Goal: Participate in discussion: Engage in conversation with other users on a specific topic

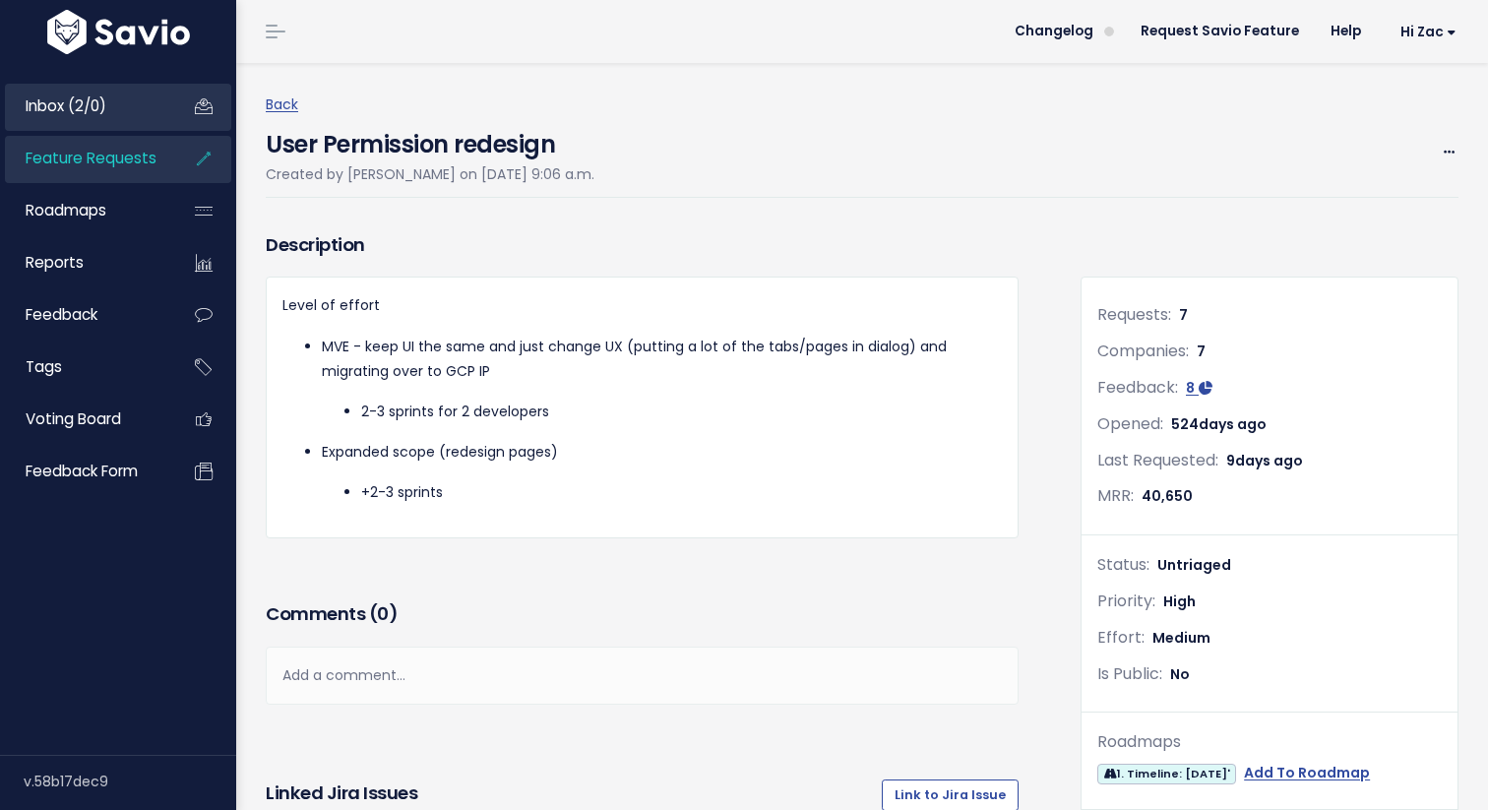
click at [115, 126] on link "Inbox (2/0)" at bounding box center [84, 106] width 158 height 45
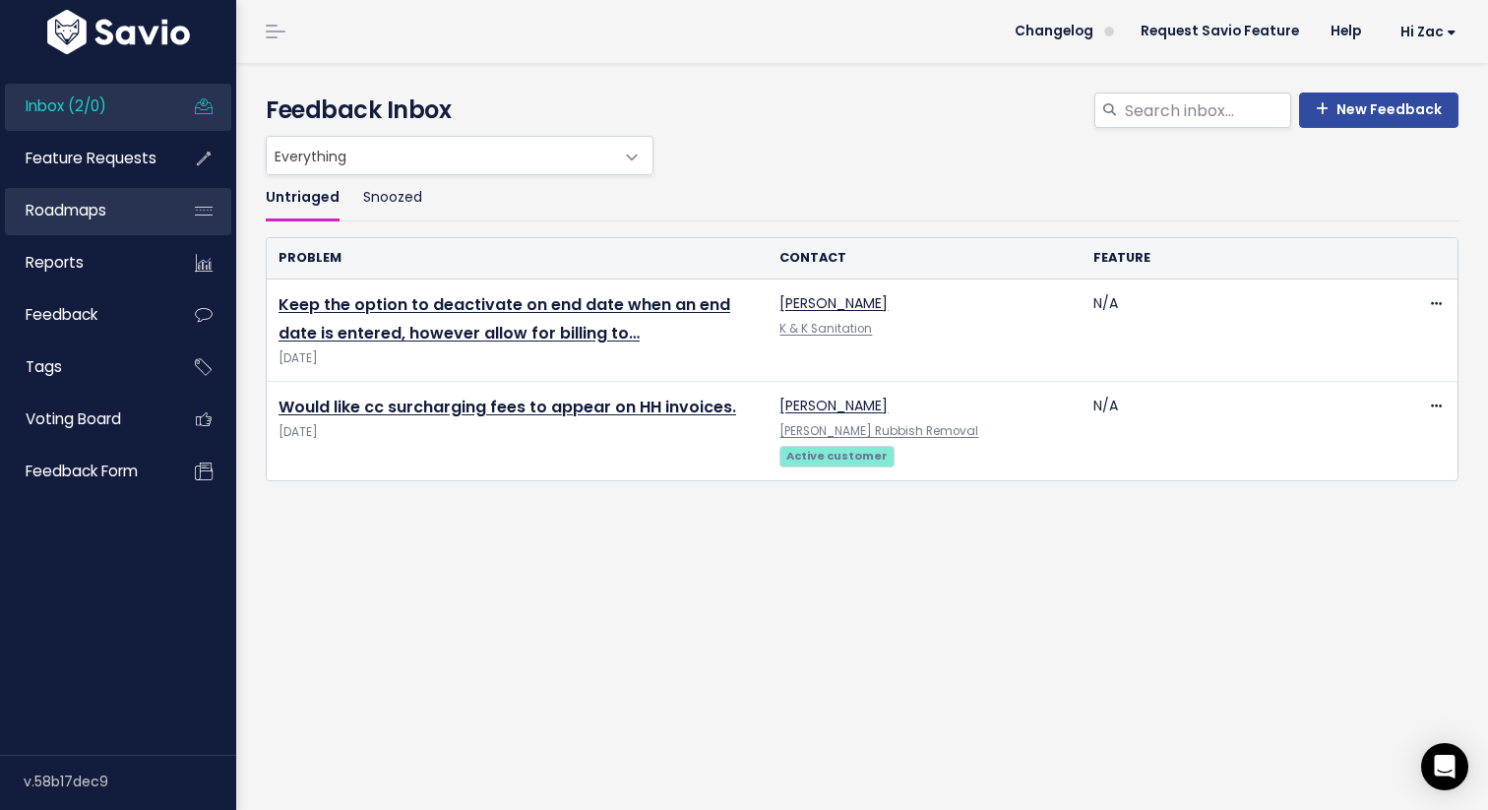
click at [124, 222] on link "Roadmaps" at bounding box center [84, 210] width 158 height 45
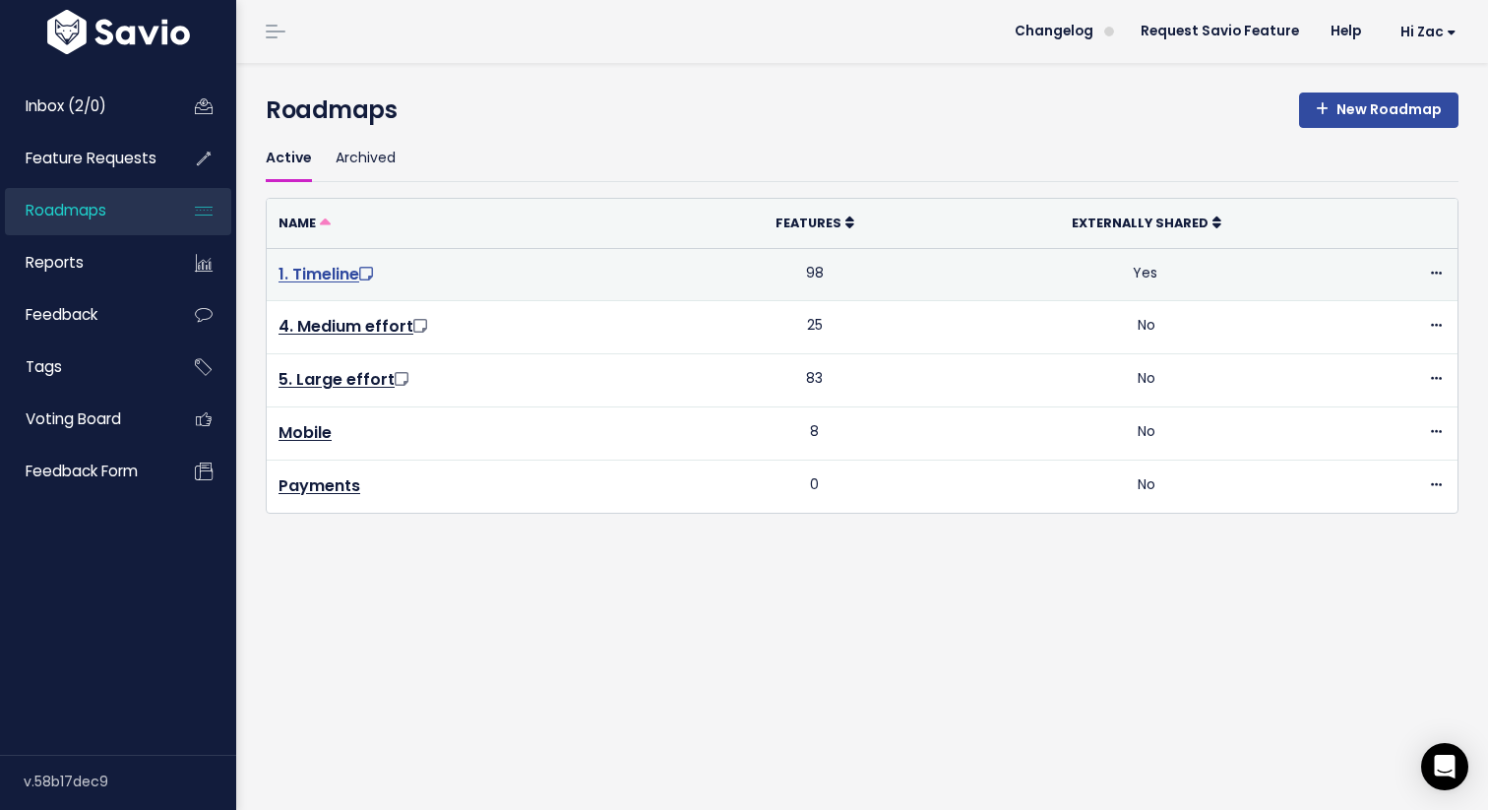
click at [324, 275] on link "1. Timeline" at bounding box center [327, 274] width 98 height 23
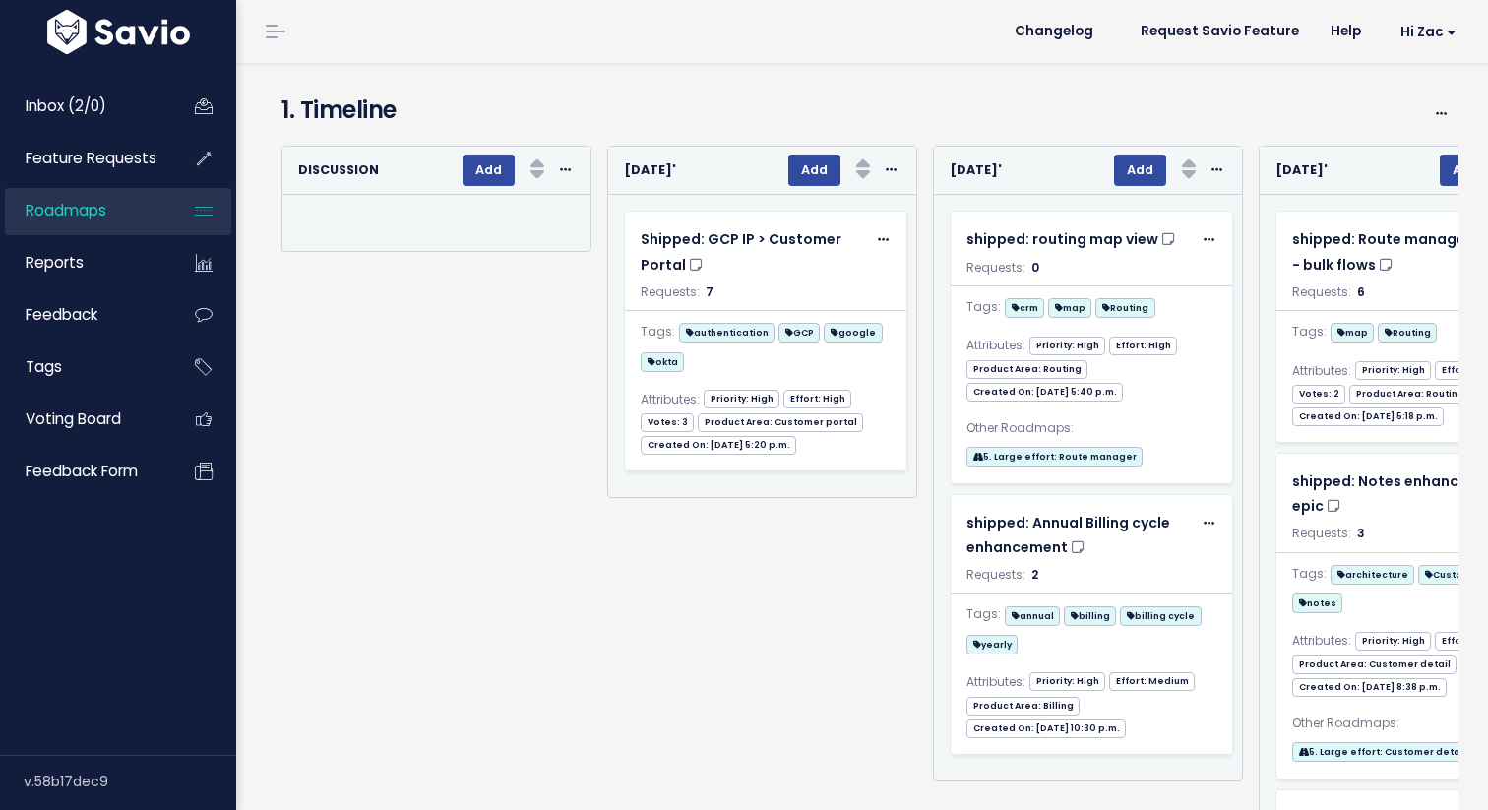
click at [653, 550] on div "Re-sorting cards... [DATE]' Add Rank Requests (Low => High) Requests (High => L…" at bounding box center [754, 496] width 326 height 700
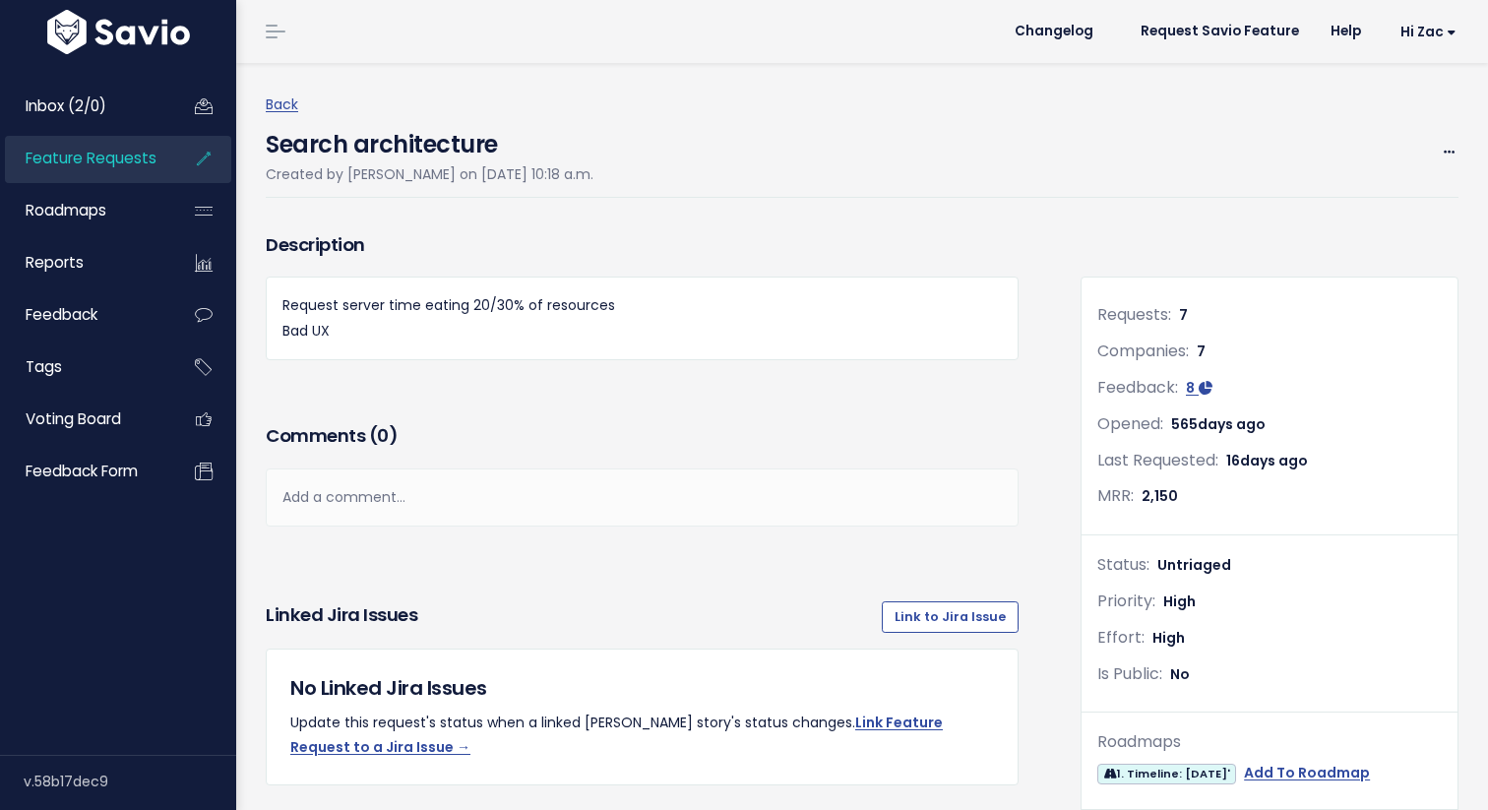
scroll to position [35, 0]
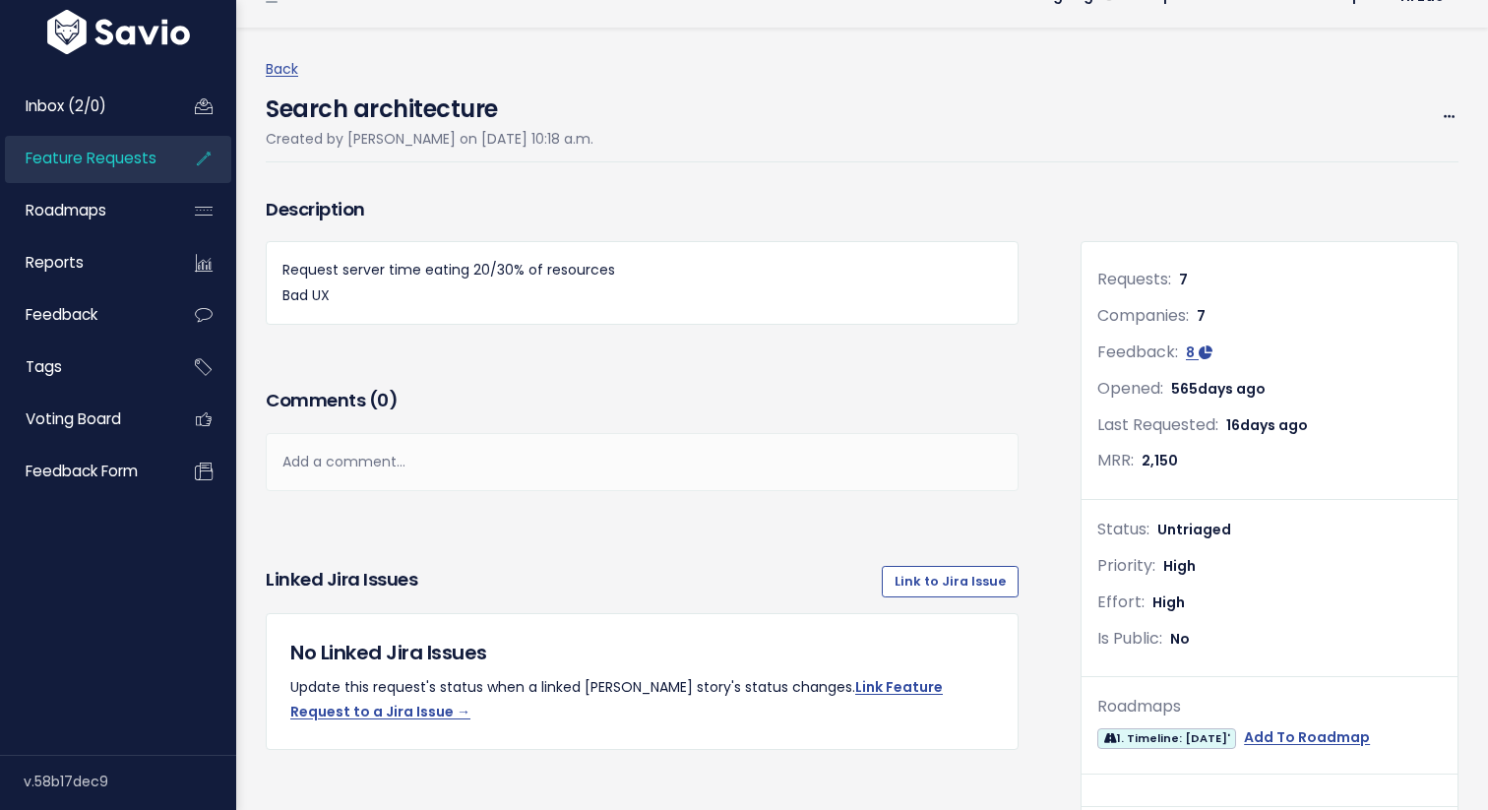
click at [817, 467] on div "Add a comment..." at bounding box center [642, 462] width 753 height 58
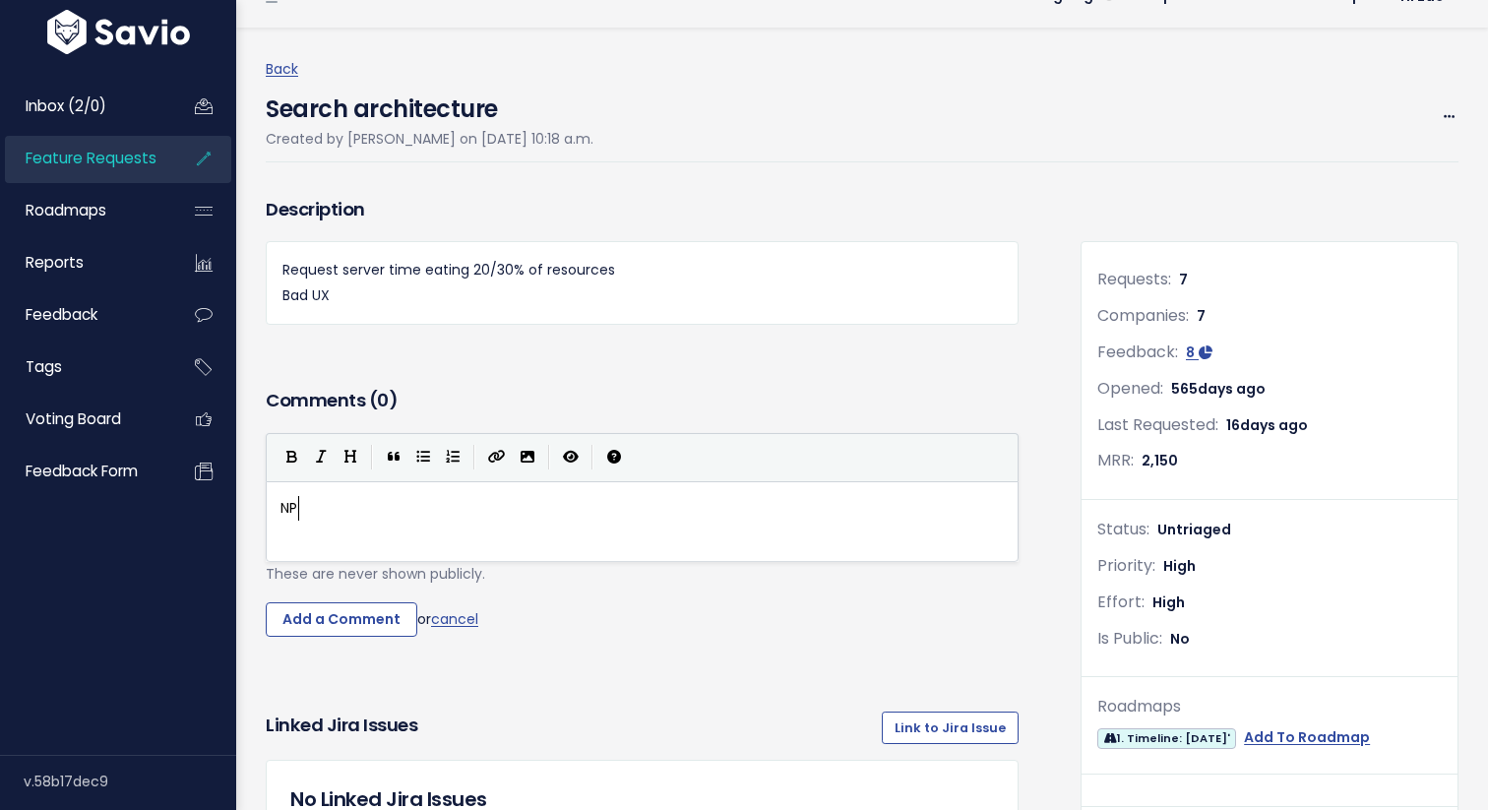
type textarea "NPS"
type textarea "NPS Seartch"
type textarea "ch complaint"
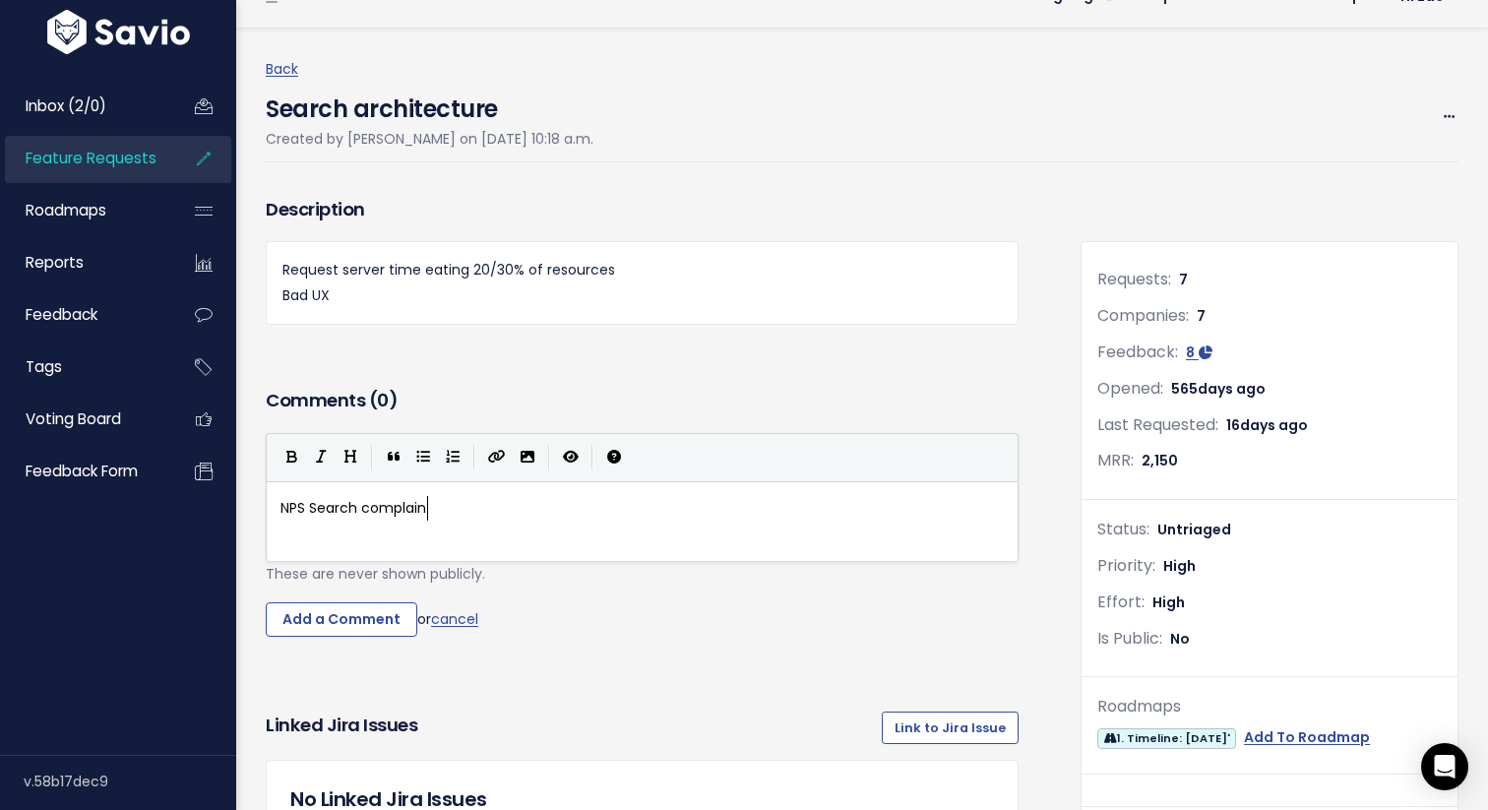
scroll to position [7, 90]
click at [355, 507] on span "NPS Search complaint" at bounding box center [356, 508] width 152 height 20
type textarea "NPS Search complaint"
click at [355, 507] on span "NPS Search complaint" at bounding box center [356, 508] width 152 height 20
type textarea "NPS Search complaint"
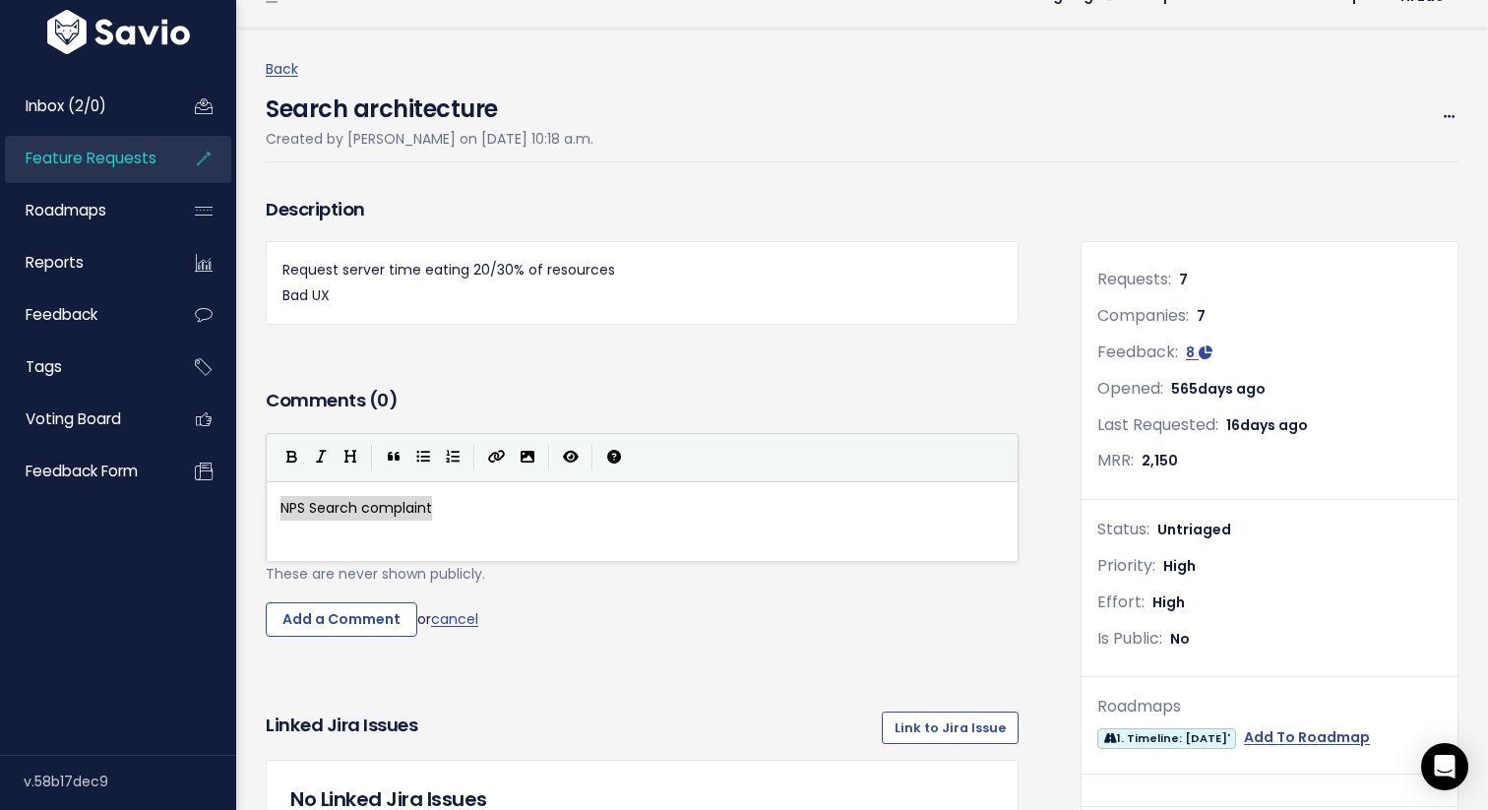
paste textarea
click at [349, 511] on pre "​" at bounding box center [641, 508] width 731 height 25
type textarea "NPS SEar"
type textarea "eatch"
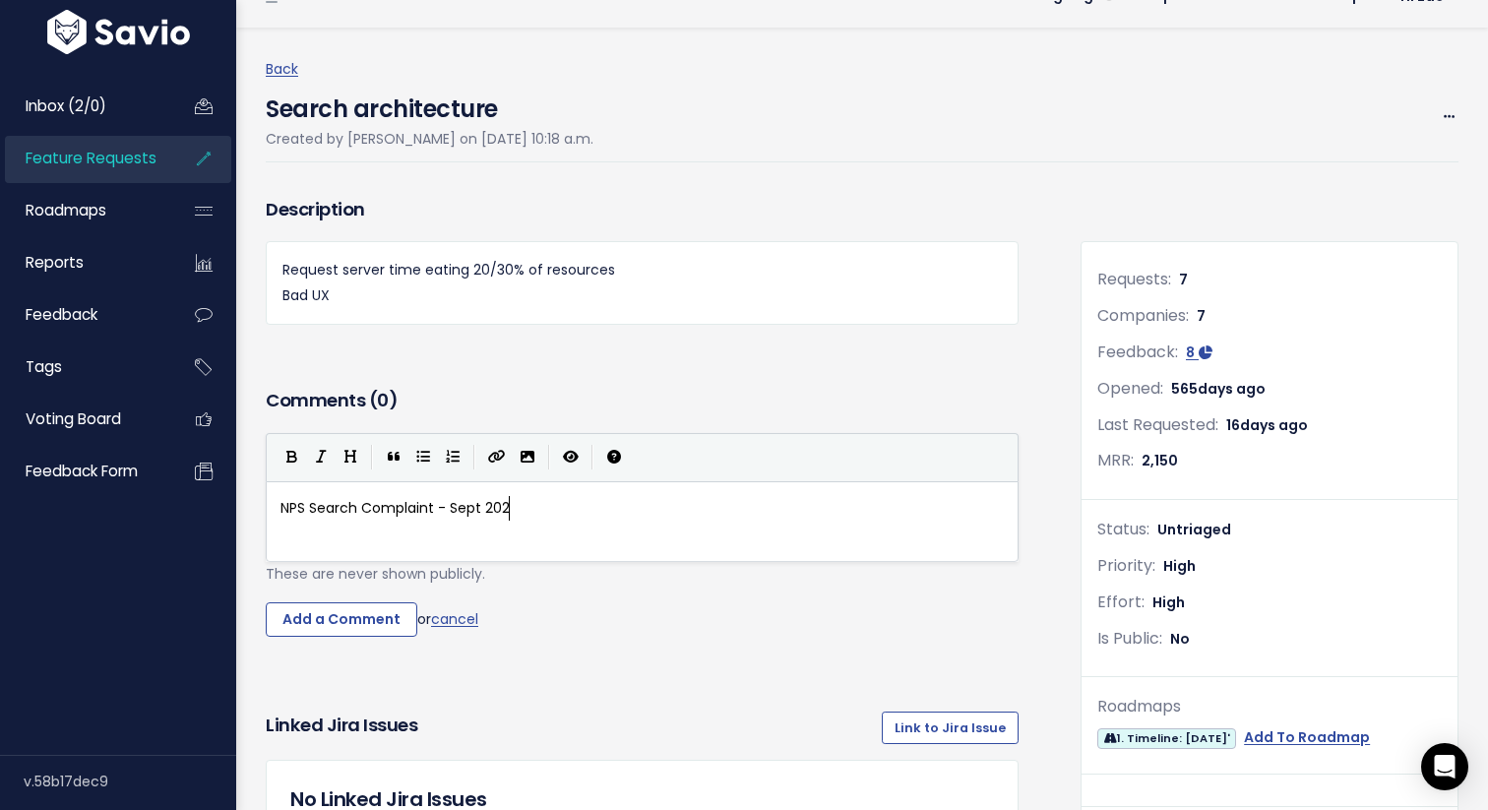
scroll to position [7, 180]
type textarea "rch Complaint - Sept 2025"
click at [492, 453] on icon "Create Link" at bounding box center [497, 457] width 18 height 14
click at [568, 504] on span "https://" at bounding box center [541, 508] width 53 height 20
click at [555, 514] on span "https://" at bounding box center [541, 508] width 53 height 20
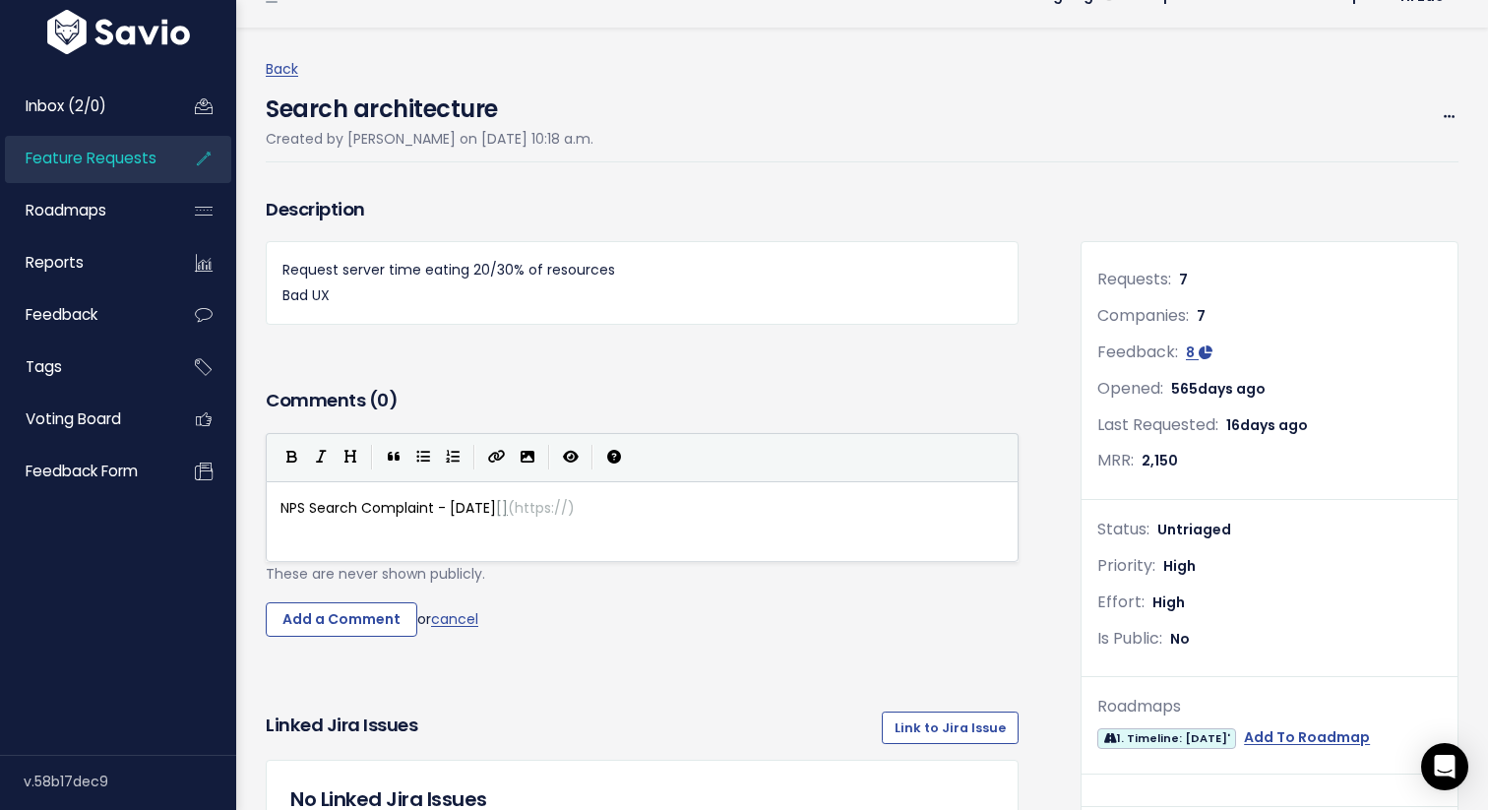
type textarea "https"
click at [542, 530] on div "x NPS Search Complaint - Sept 2025 [] ( https :// )" at bounding box center [666, 546] width 780 height 108
type textarea "https://"
drag, startPoint x: 535, startPoint y: 508, endPoint x: 583, endPoint y: 512, distance: 48.4
click at [340, 621] on input "Add a Comment" at bounding box center [342, 619] width 152 height 35
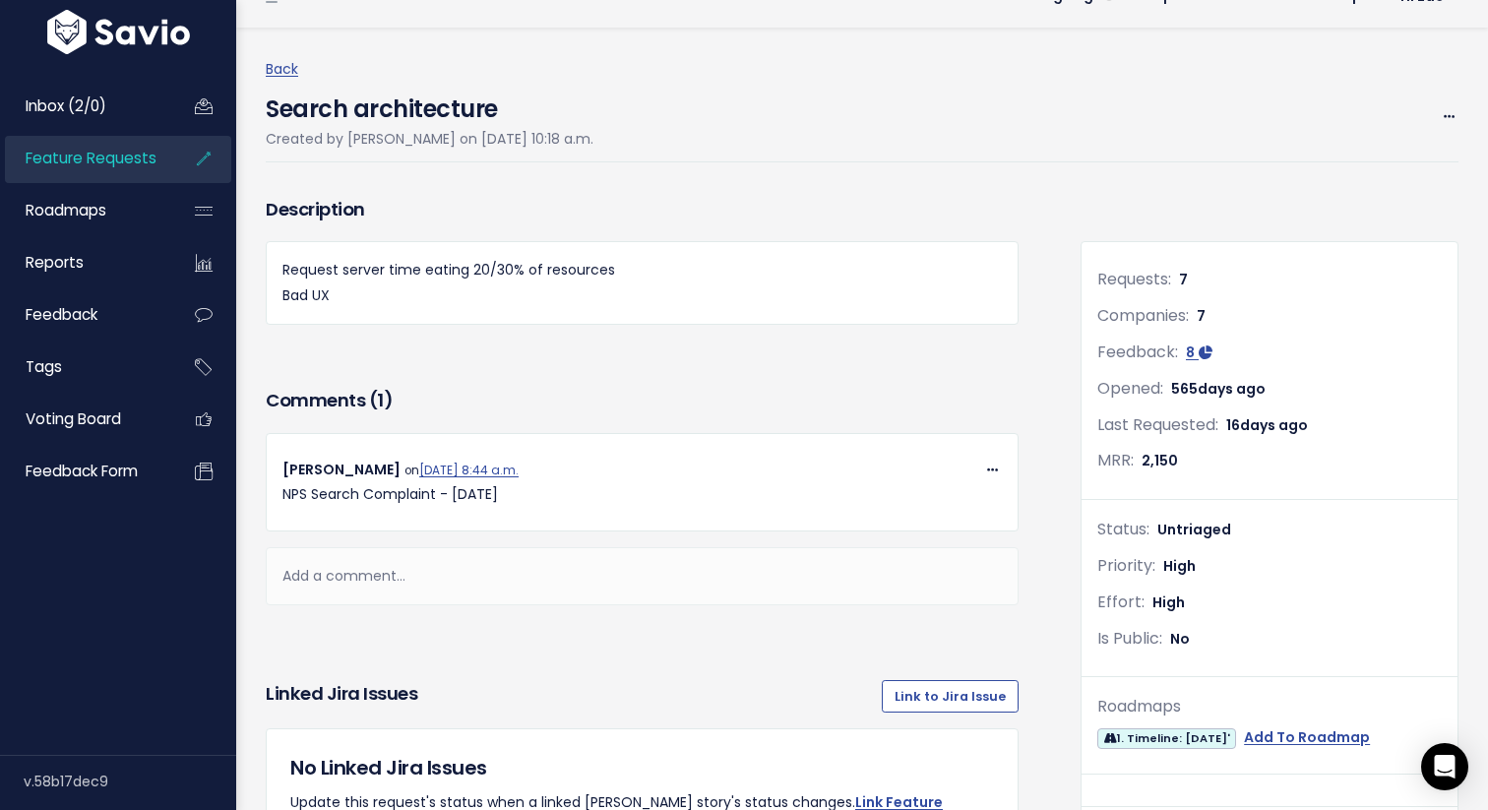
click at [474, 484] on p "NPS Search Complaint - Sept 2025" at bounding box center [641, 494] width 719 height 25
click at [355, 498] on p "NPS Search Complaint - Sept 2025" at bounding box center [641, 494] width 719 height 25
click at [996, 471] on icon at bounding box center [992, 470] width 11 height 13
click at [931, 619] on link "Edit" at bounding box center [944, 611] width 142 height 38
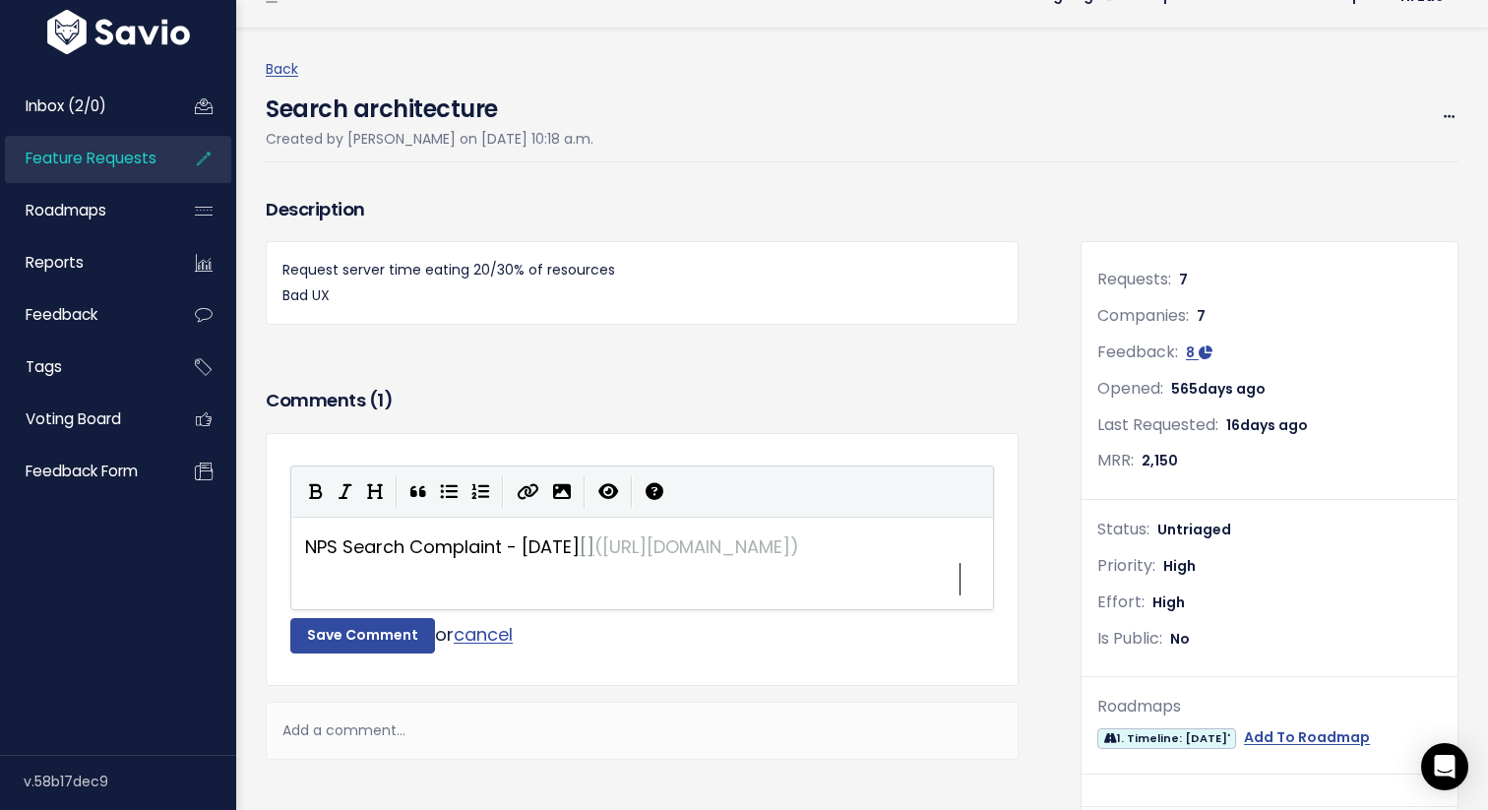
scroll to position [3, 0]
click at [602, 559] on span "https://haulerhero.slack.com/archives/C05LM9919T3/p1757000420219119" at bounding box center [696, 546] width 188 height 25
type textarea "NPS Search Complaint - Sept 2025[](https://haulerhero.slack.com/archives/C05LM9…"
click at [528, 492] on icon "Create Link" at bounding box center [528, 492] width 23 height 18
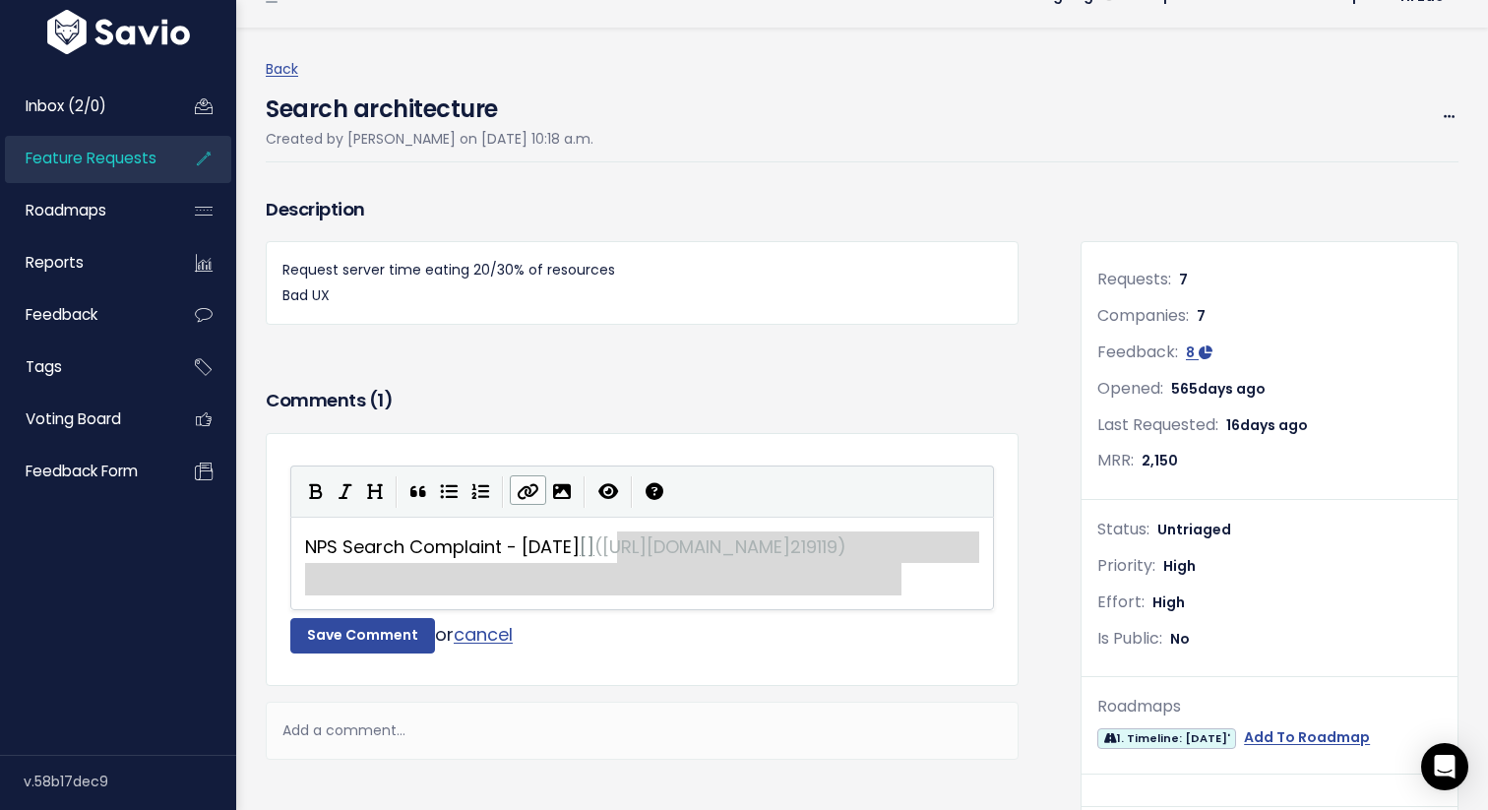
type textarea "](https://haulerhero.slack.com/archives/C05LM9919T3/p1757000420219119)"
drag, startPoint x: 617, startPoint y: 548, endPoint x: 988, endPoint y: 572, distance: 371.7
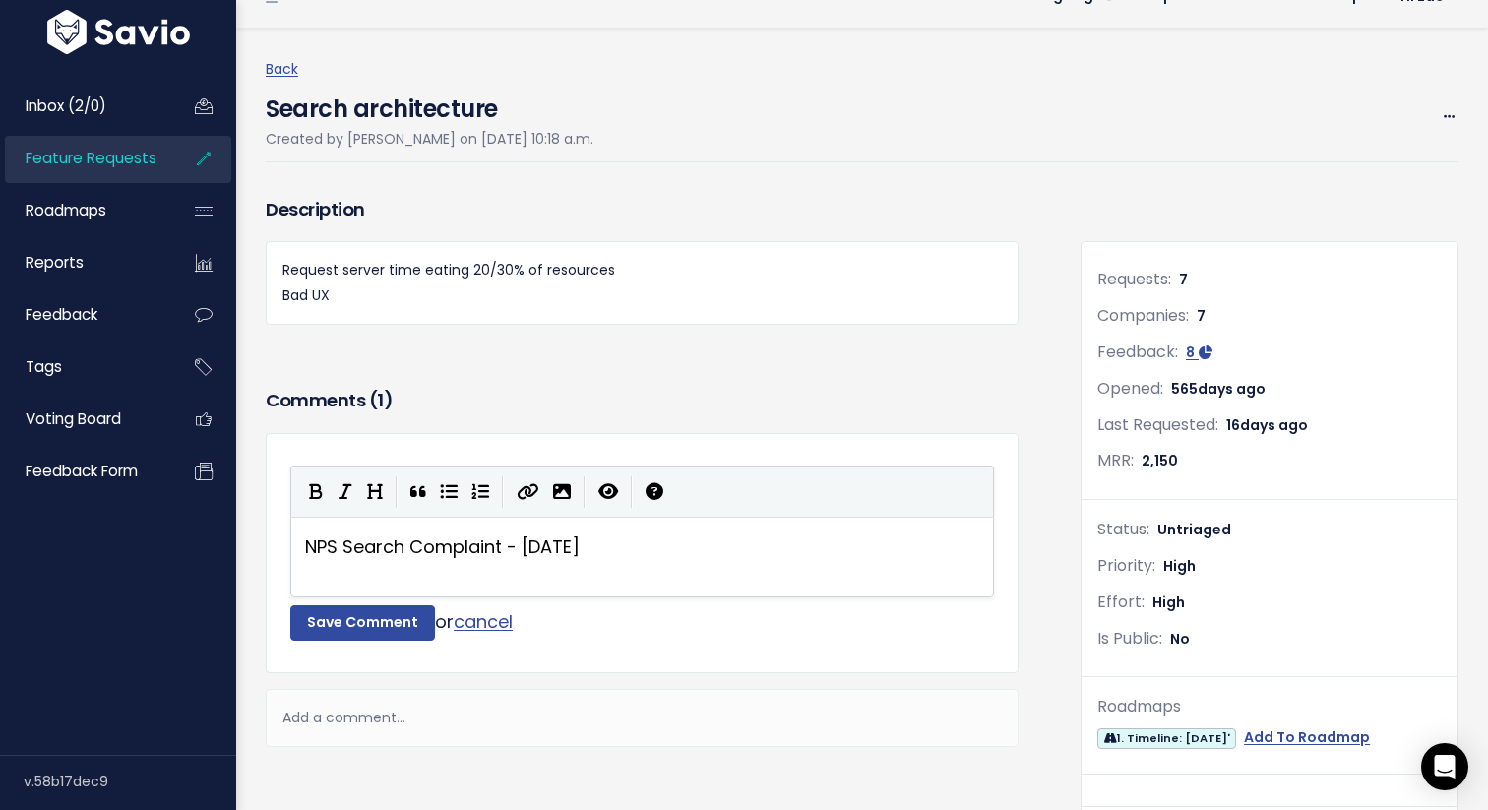
scroll to position [9, 3]
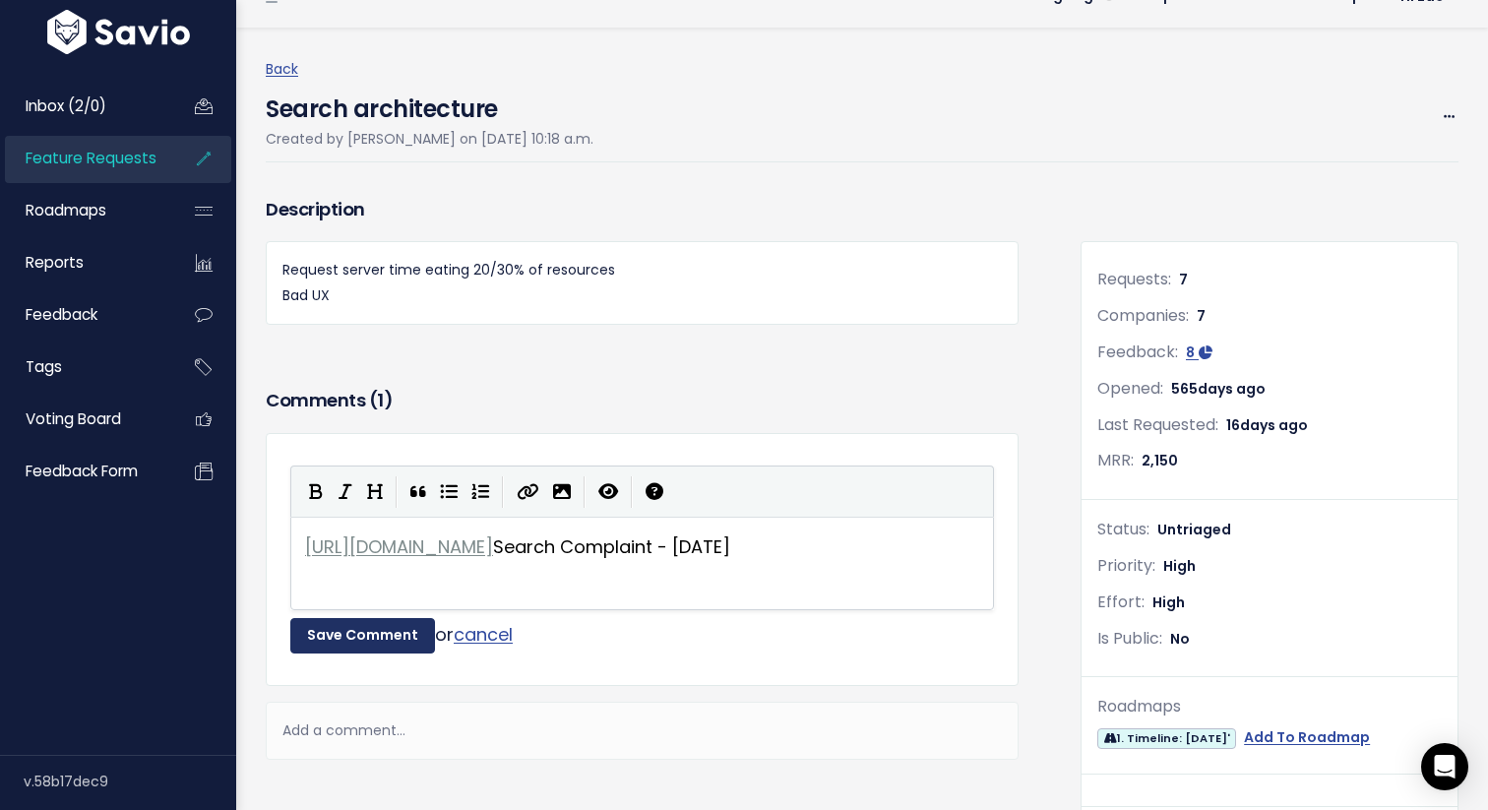
click at [370, 627] on button "Save Comment" at bounding box center [362, 635] width 145 height 35
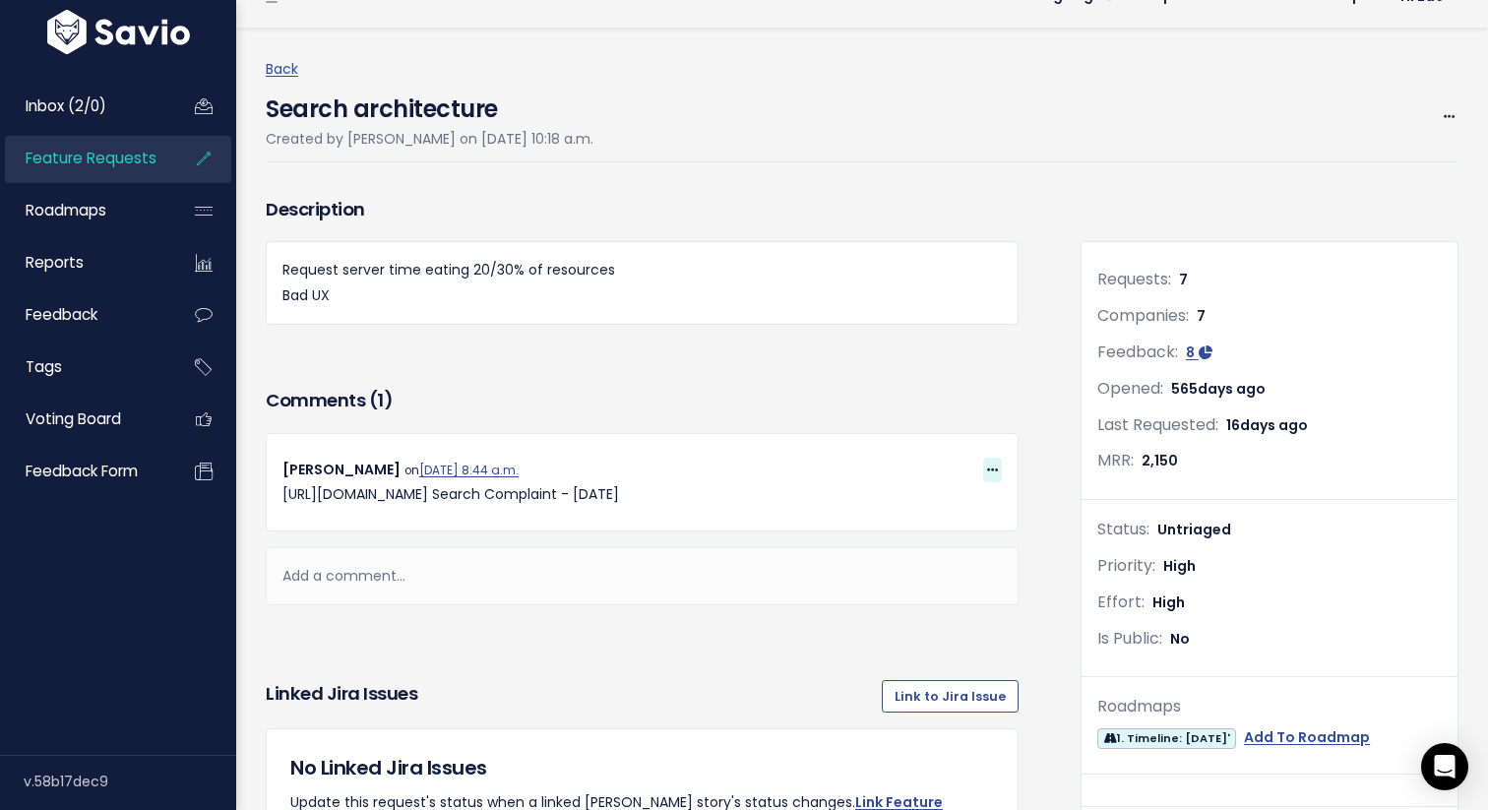
click at [997, 464] on icon at bounding box center [992, 470] width 11 height 13
click at [917, 600] on link "Edit" at bounding box center [944, 611] width 142 height 38
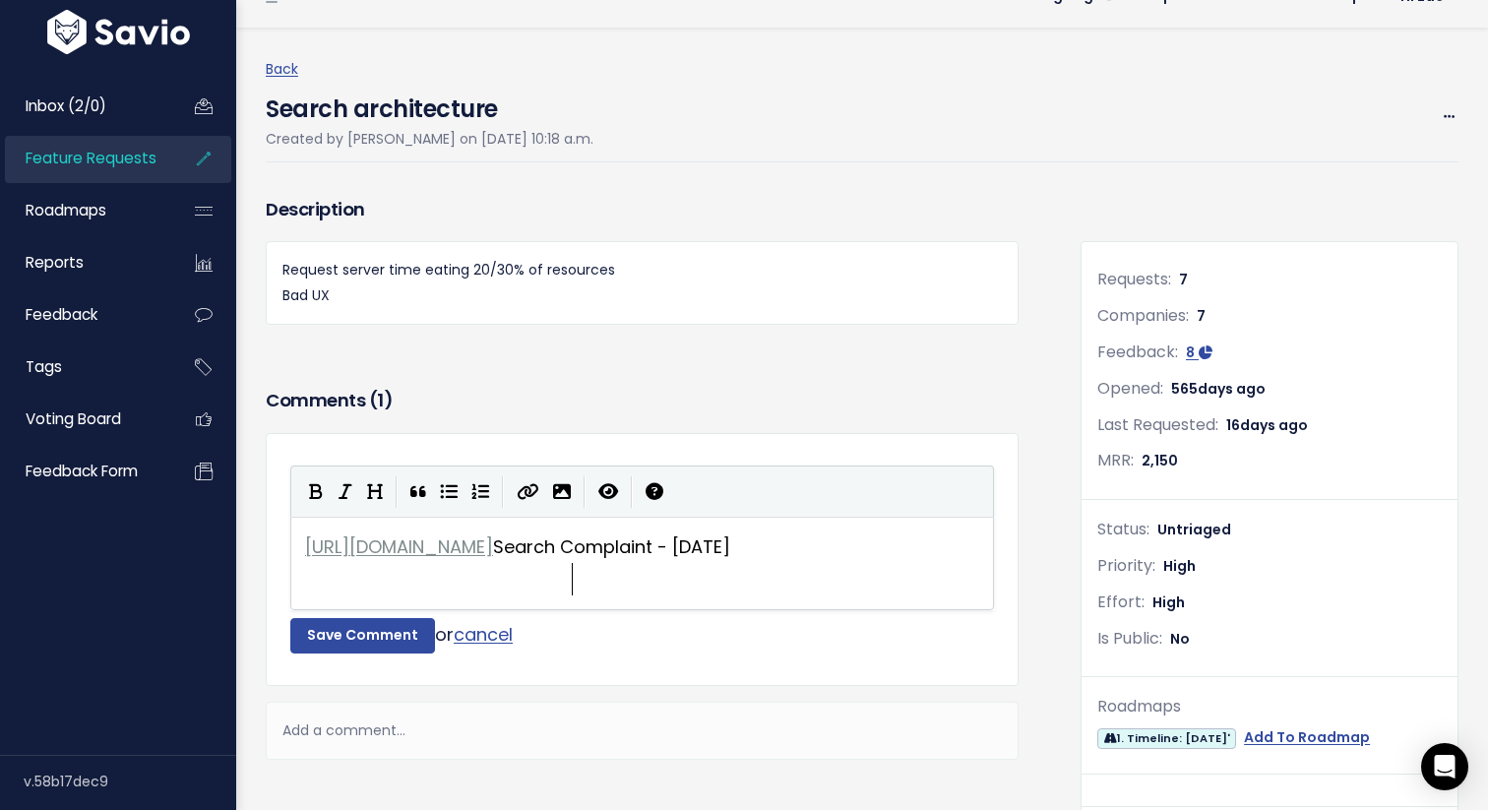
scroll to position [3, 0]
click at [410, 534] on span "https://haulerhero.slack.com/archives/C05LM9919T3/p1757000420219119NPS" at bounding box center [399, 546] width 188 height 25
type textarea "https://haulerhero.slack.com/archives/C05LM9919T3/p1757000420219119NPS Search C…"
type textarea "haulerhero"
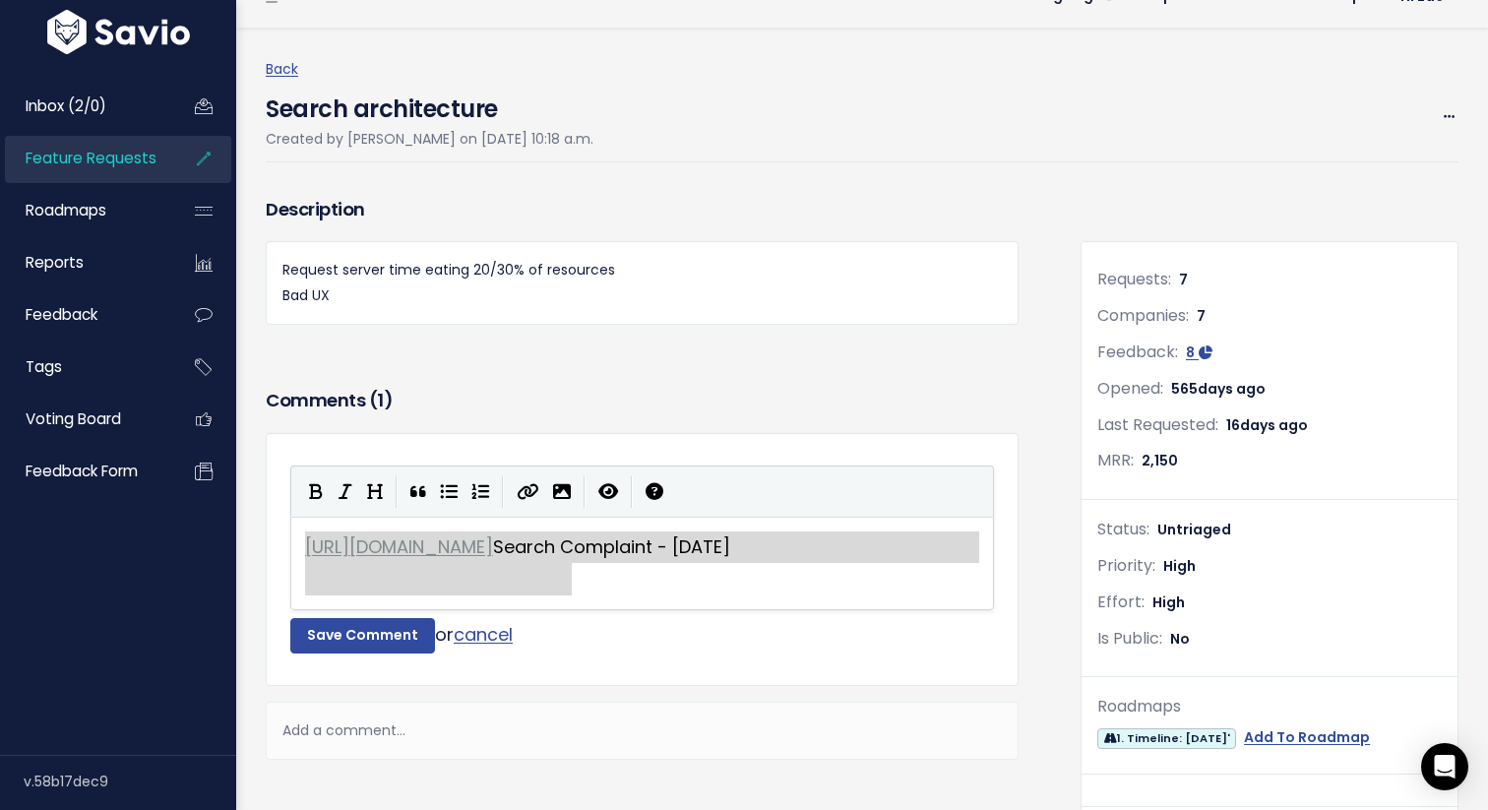
type textarea "https://haulerhero.slack.com/archives/C05LM9919T3/p1757000420219119NPS"
drag, startPoint x: 303, startPoint y: 544, endPoint x: 972, endPoint y: 543, distance: 669.0
click at [520, 485] on icon "Create Link" at bounding box center [528, 492] width 23 height 18
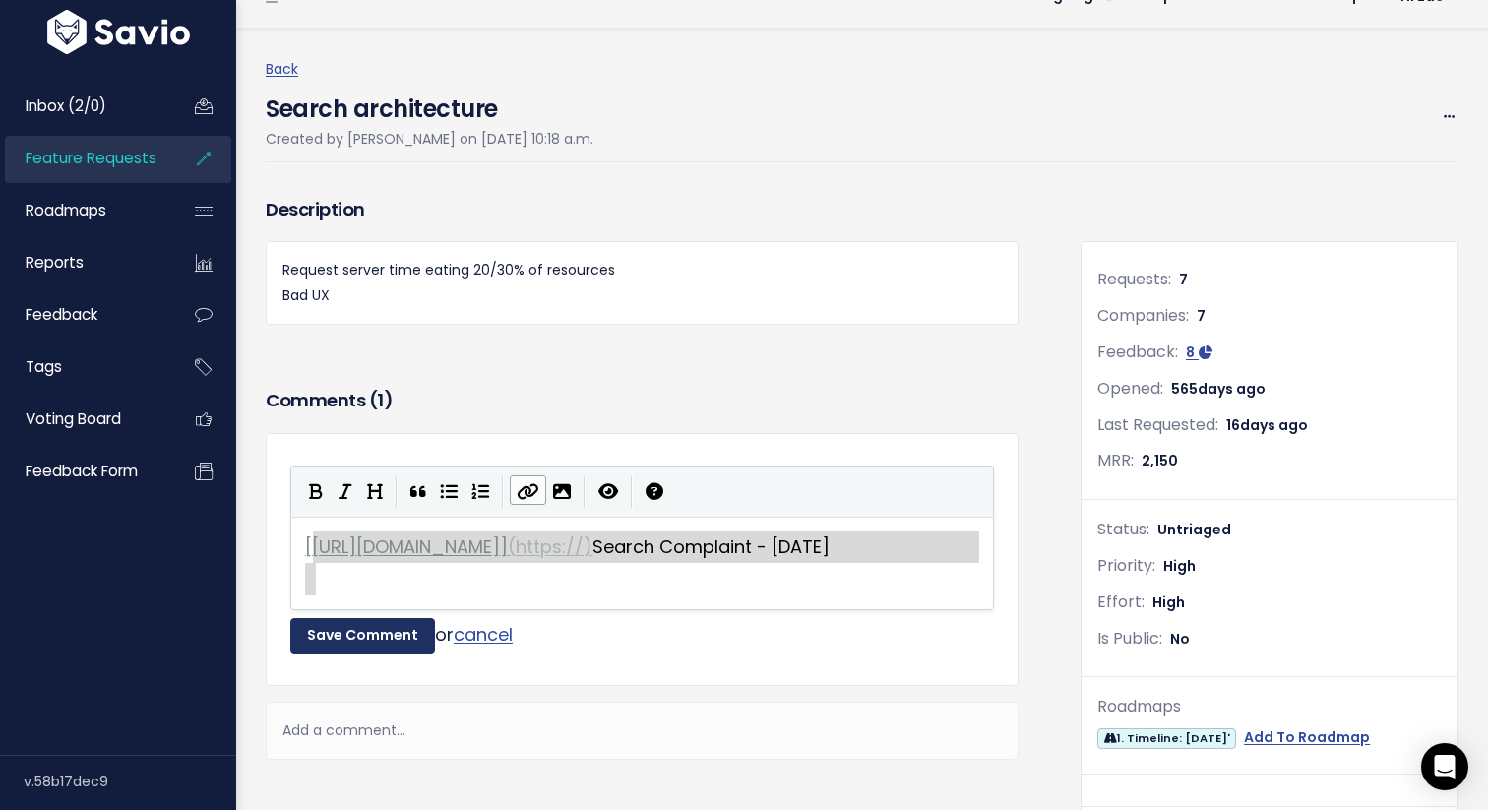
click at [400, 646] on button "Save Comment" at bounding box center [362, 635] width 145 height 35
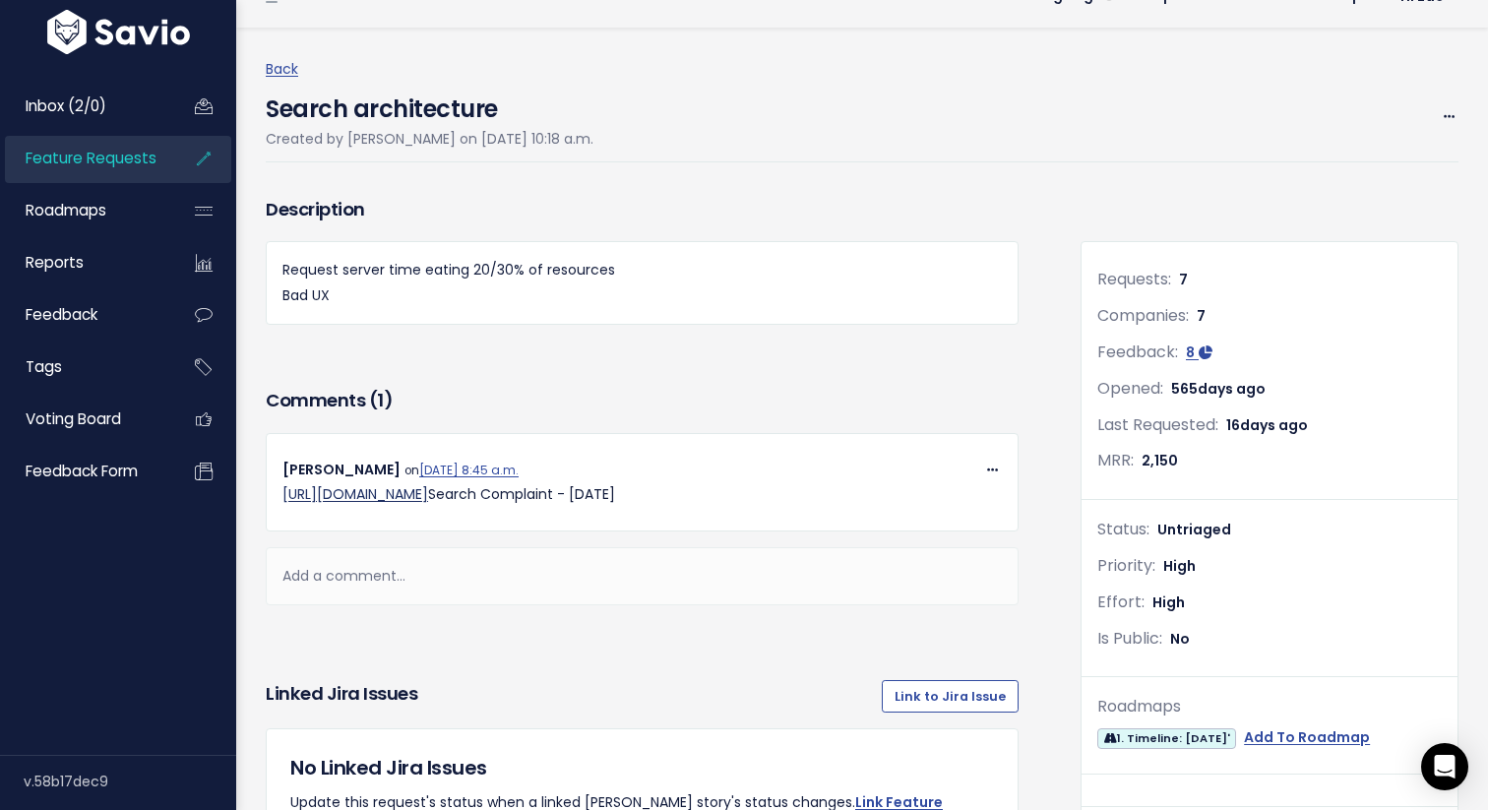
click at [428, 496] on link "https://haulerhero.slack.com/archives/C05LM9919T3/p1757000420219119NPS" at bounding box center [355, 494] width 146 height 20
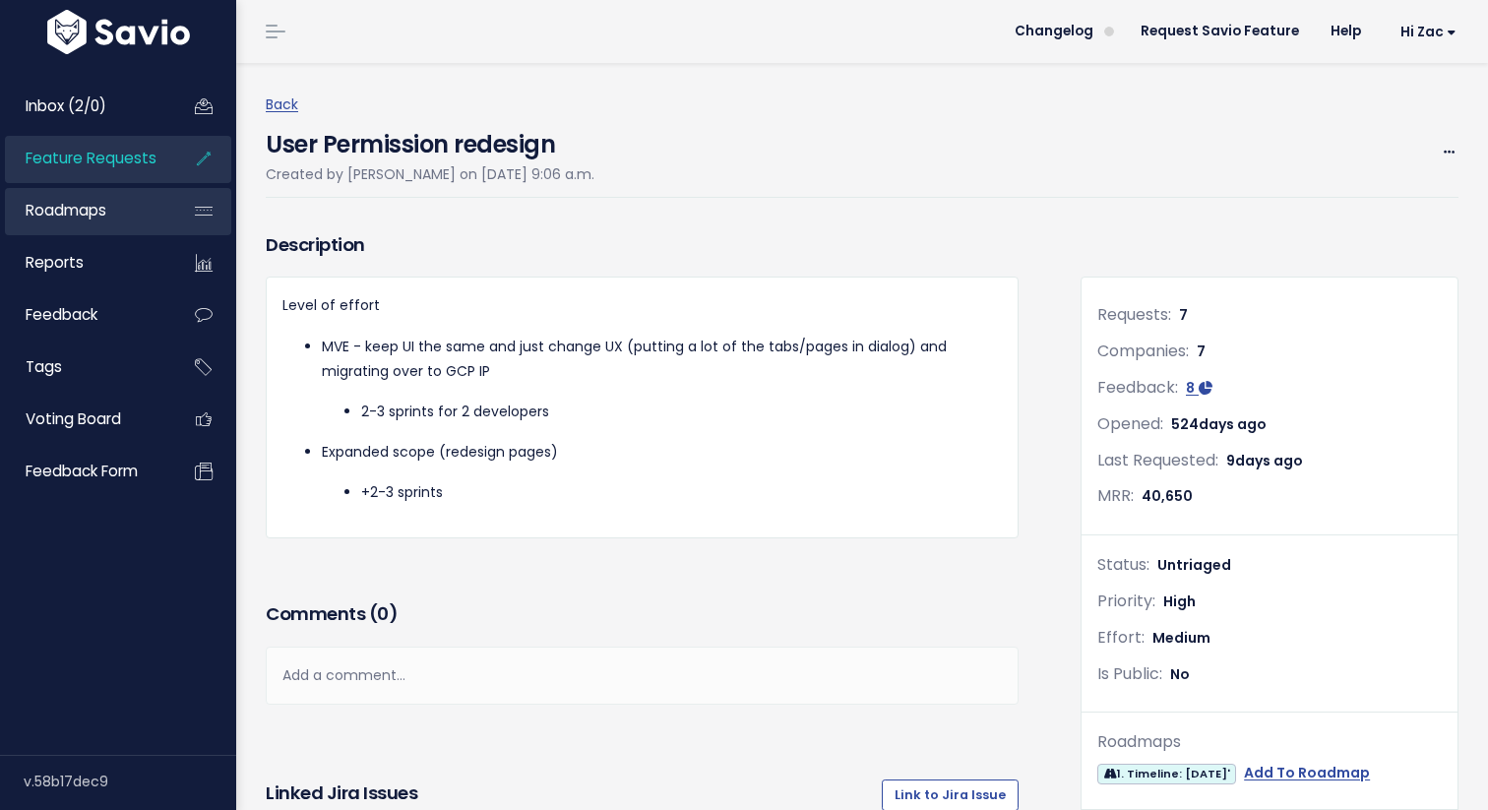
click at [101, 202] on span "Roadmaps" at bounding box center [66, 210] width 81 height 21
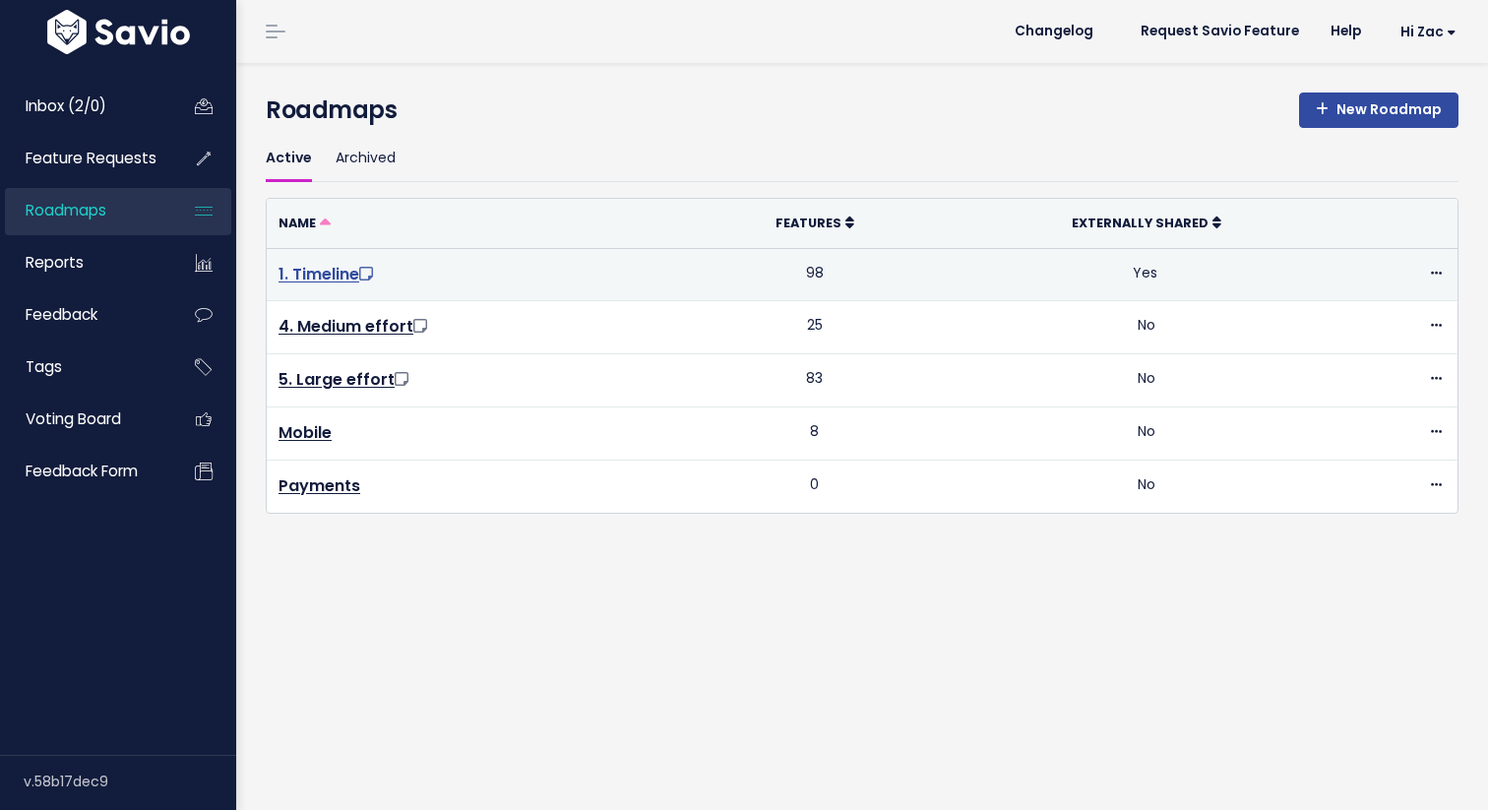
click at [331, 274] on link "1. Timeline" at bounding box center [327, 274] width 98 height 23
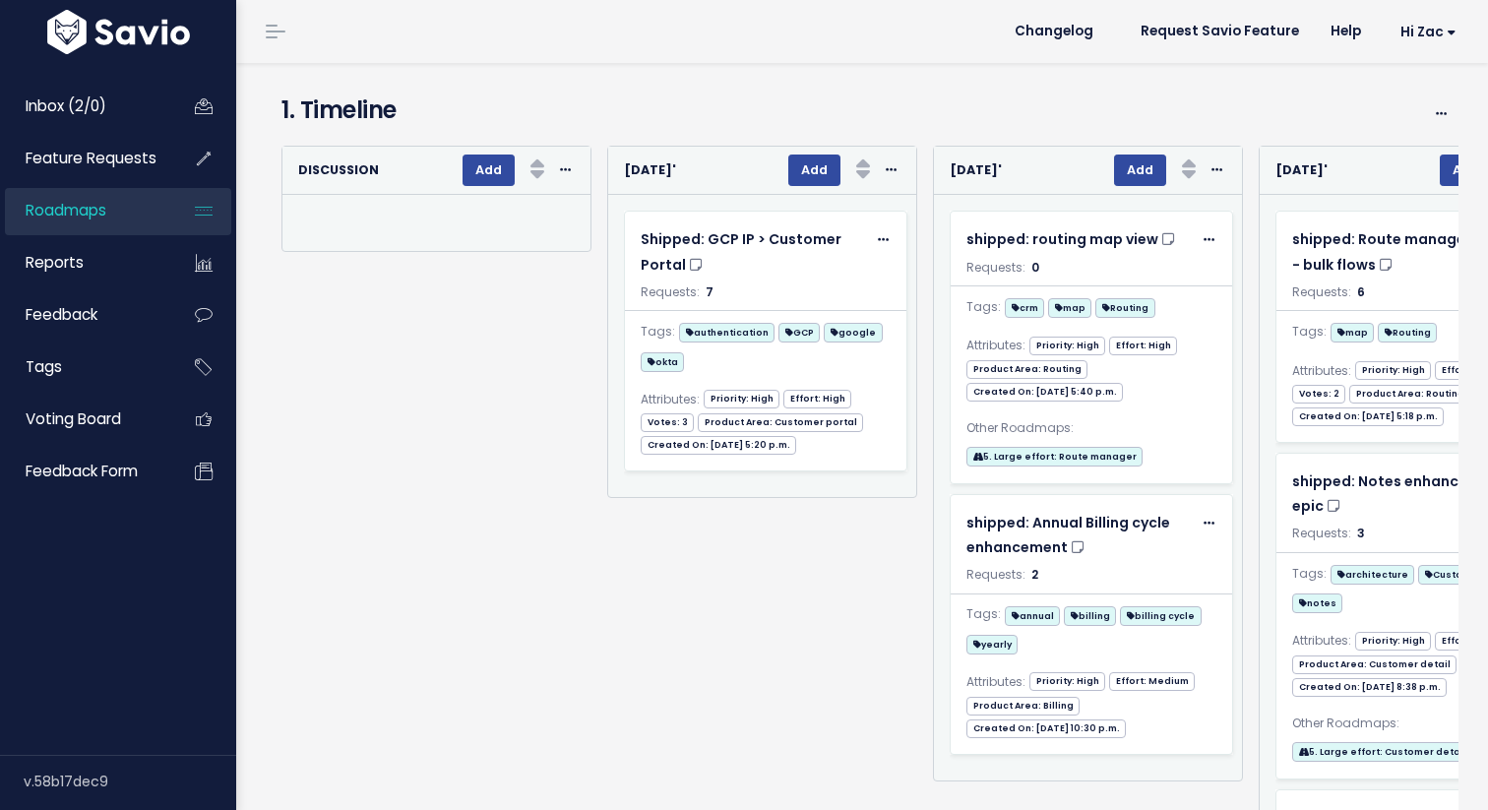
click at [801, 647] on div "Re-sorting cards... [DATE]' Add Rank Requests (Low => High) Requests (High => L…" at bounding box center [754, 496] width 326 height 700
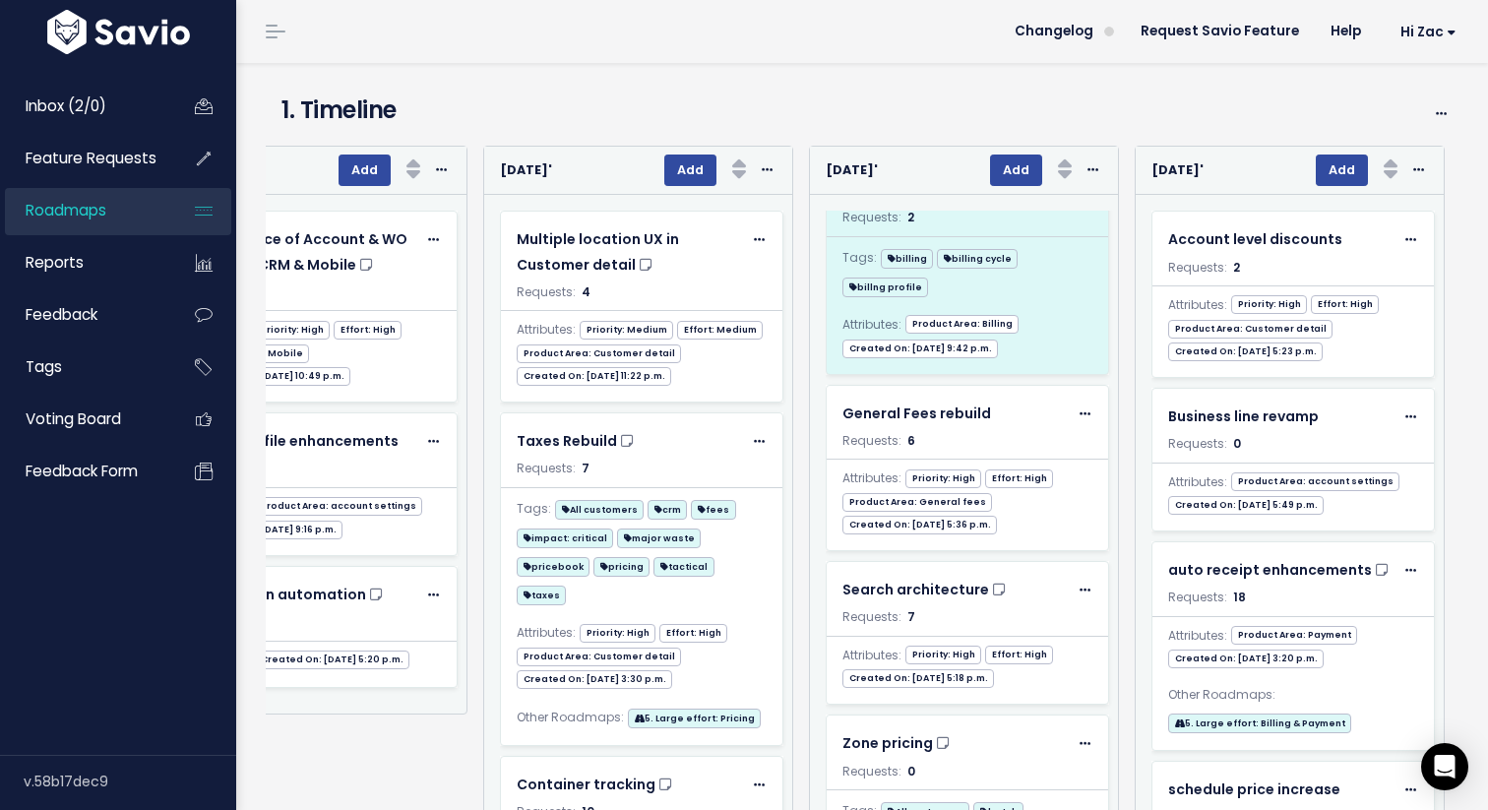
scroll to position [221, 0]
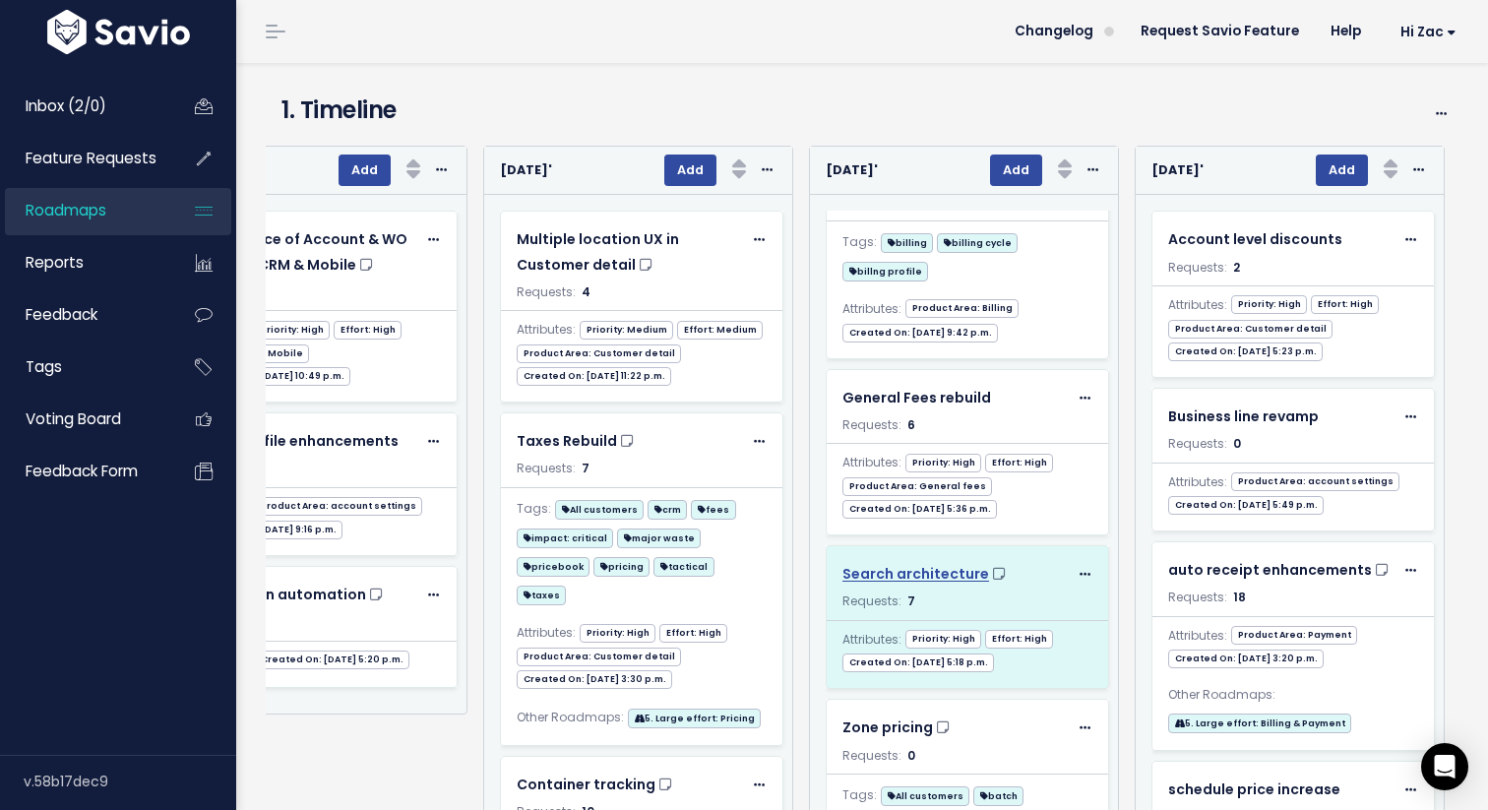
click at [945, 579] on span "Search architecture" at bounding box center [915, 574] width 147 height 20
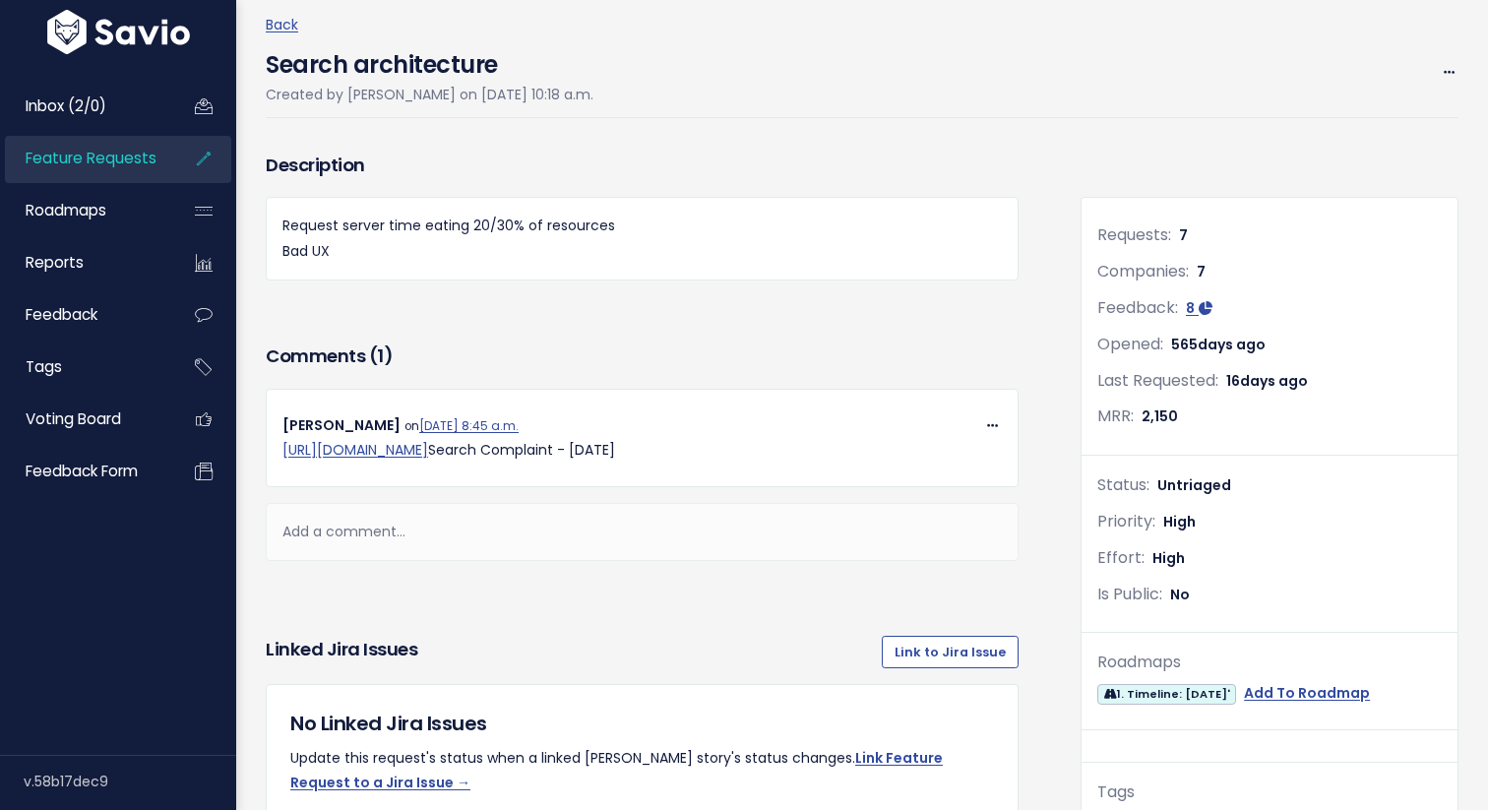
scroll to position [118, 0]
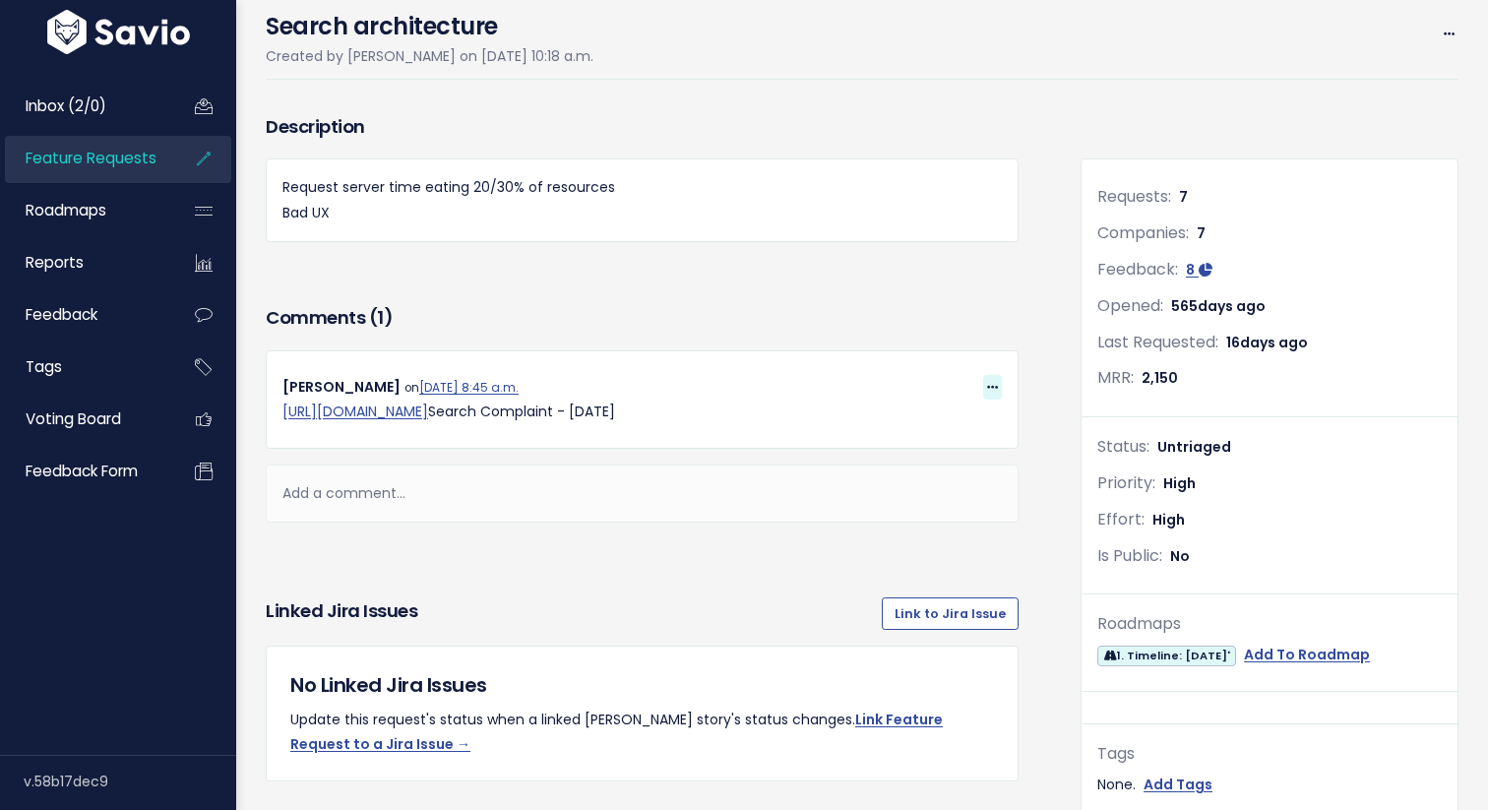
click at [988, 385] on icon at bounding box center [992, 388] width 11 height 13
click at [938, 523] on link "Edit" at bounding box center [944, 529] width 142 height 38
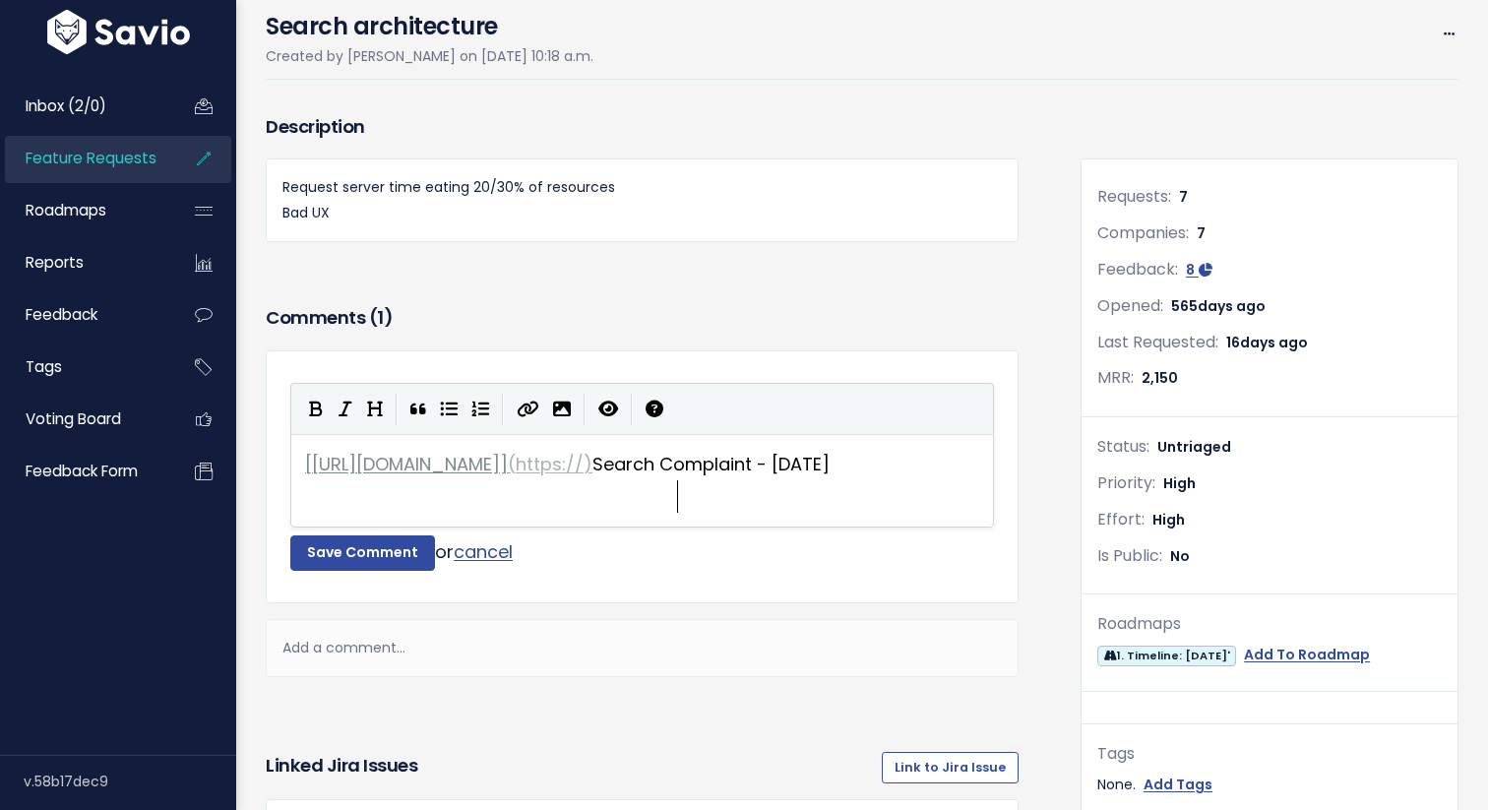
scroll to position [3, 0]
type textarea "[https://haulerhero.slack.com/archives/C05LM9919T3/p1757000420219119NPS](https:…"
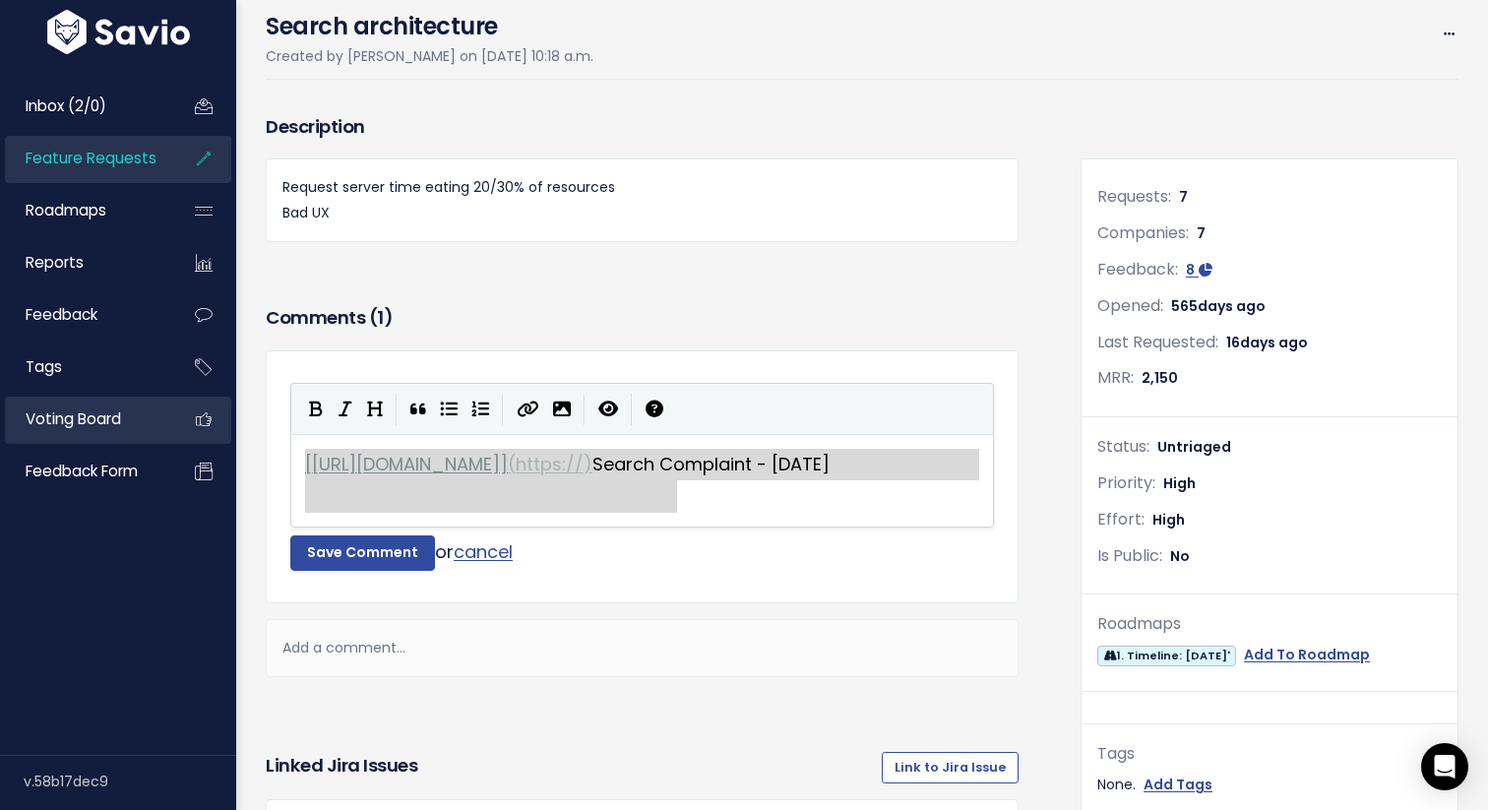
drag, startPoint x: 721, startPoint y: 499, endPoint x: 97, endPoint y: 439, distance: 626.6
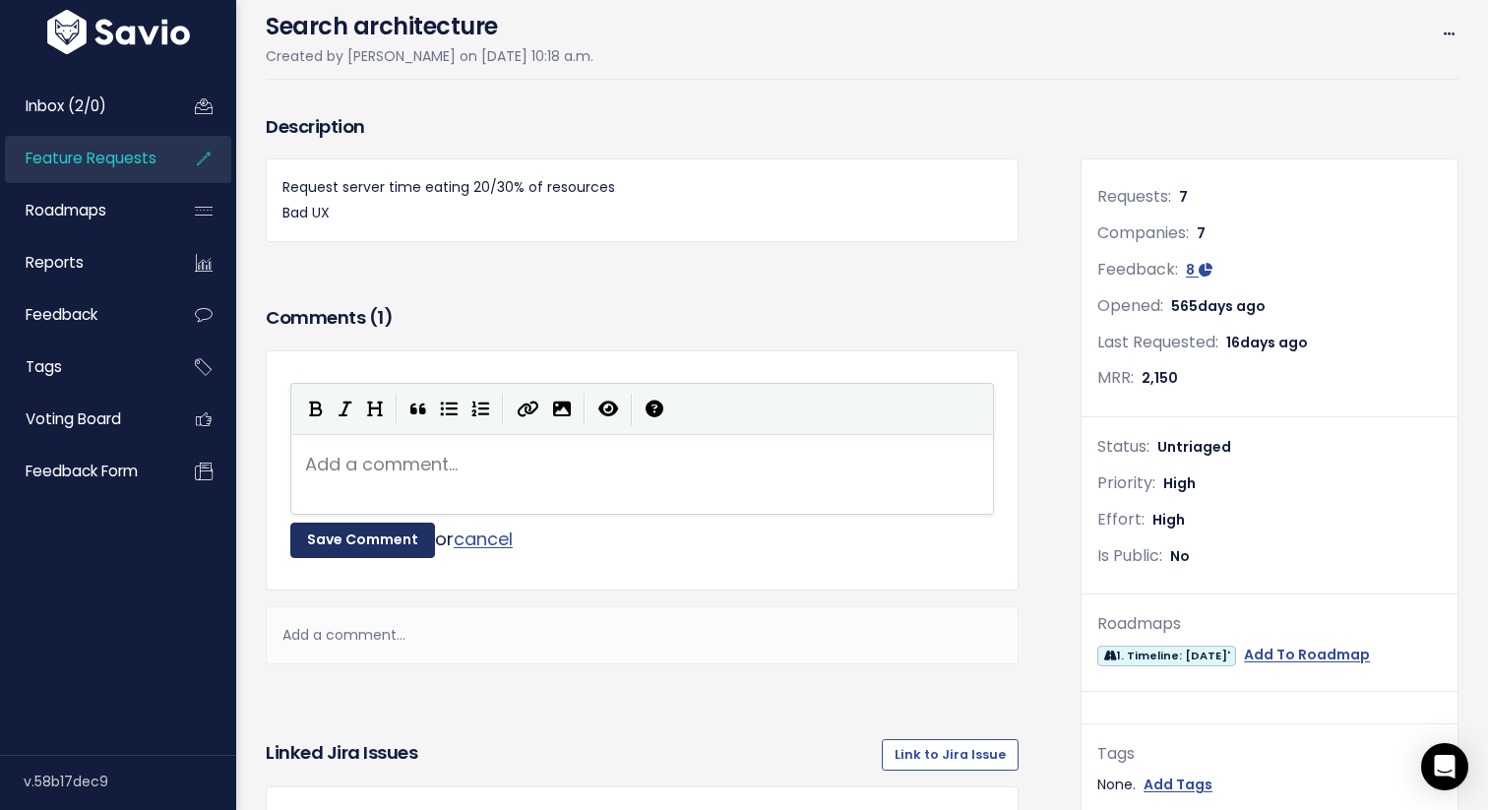
click at [351, 547] on button "Save Comment" at bounding box center [362, 539] width 145 height 35
